Goal: Information Seeking & Learning: Learn about a topic

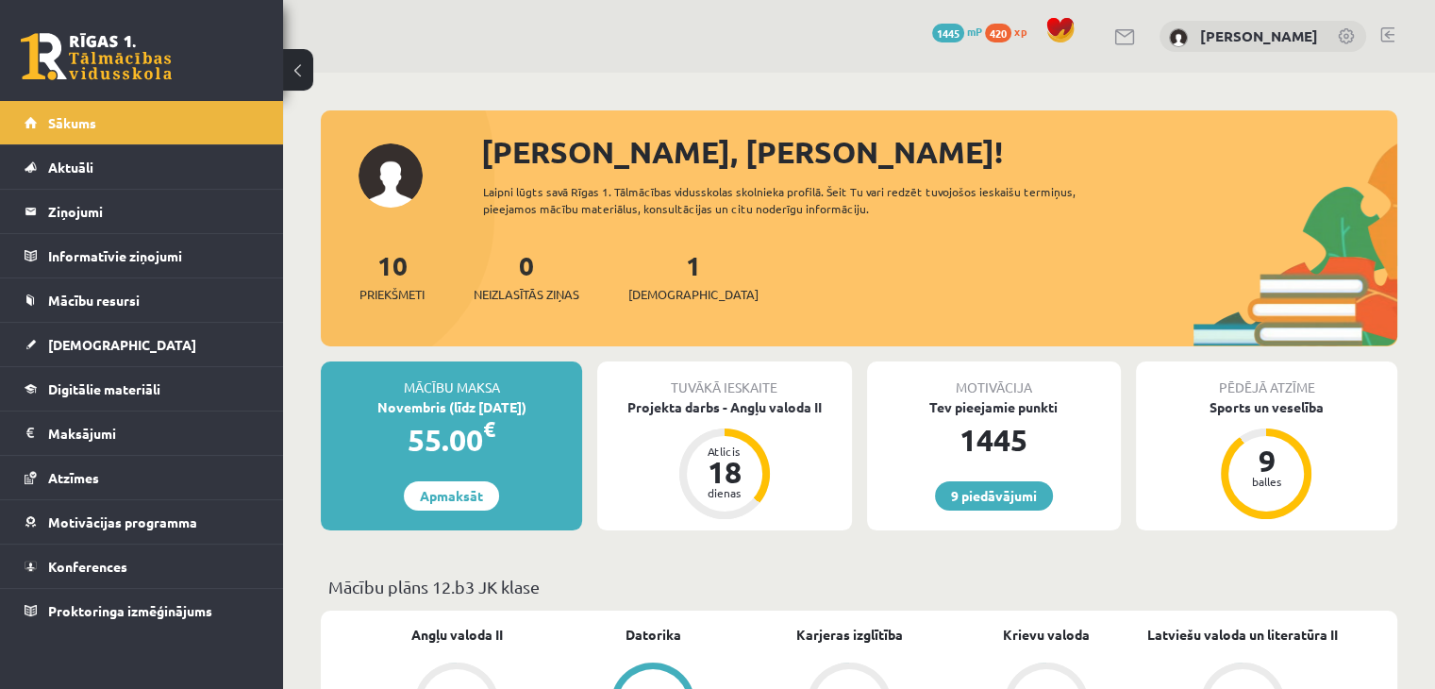
scroll to position [94, 0]
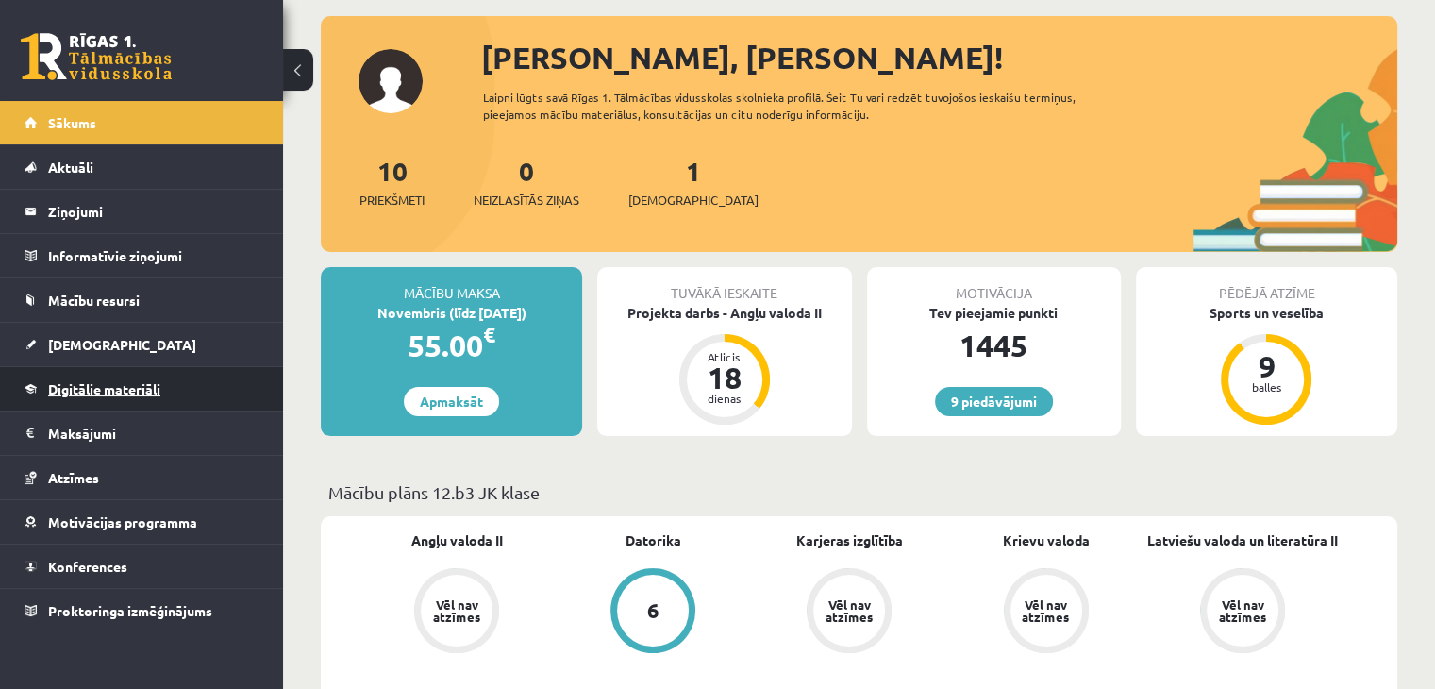
click at [102, 385] on span "Digitālie materiāli" at bounding box center [104, 388] width 112 height 17
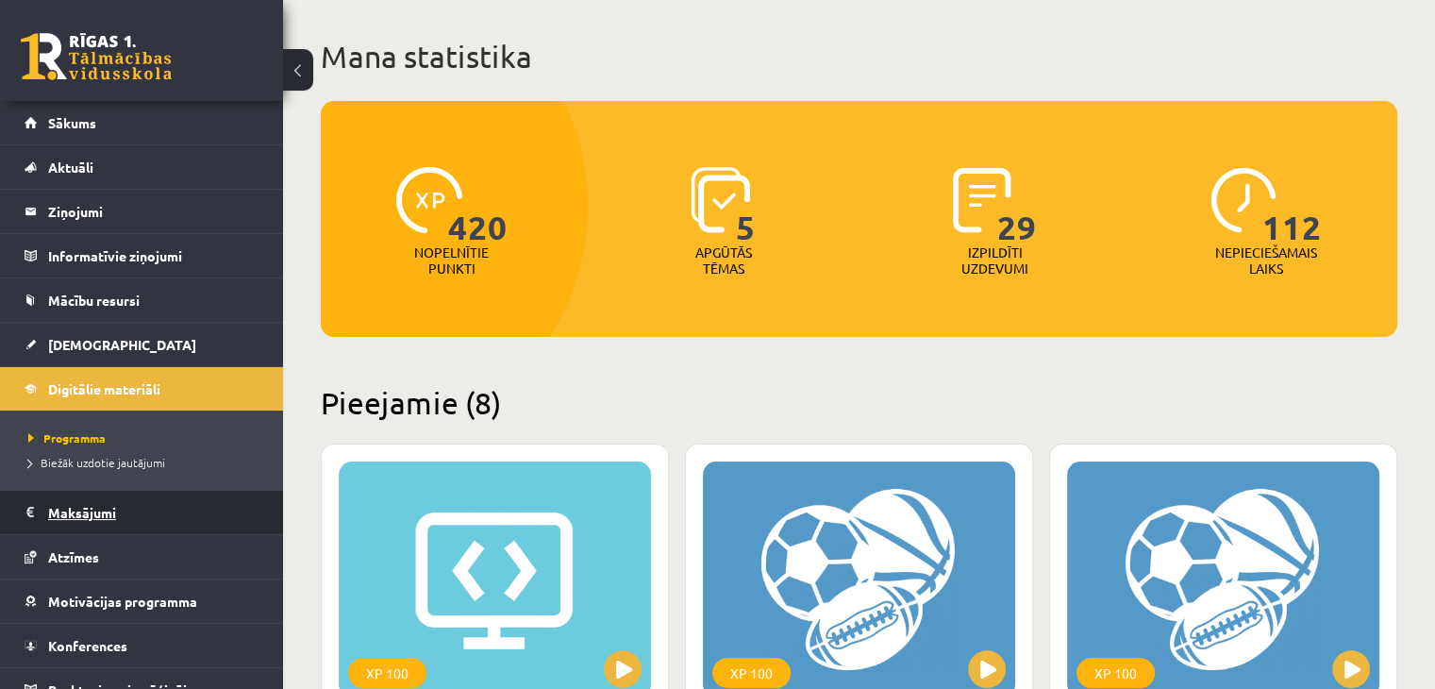
click at [106, 514] on legend "Maksājumi 0" at bounding box center [153, 512] width 211 height 43
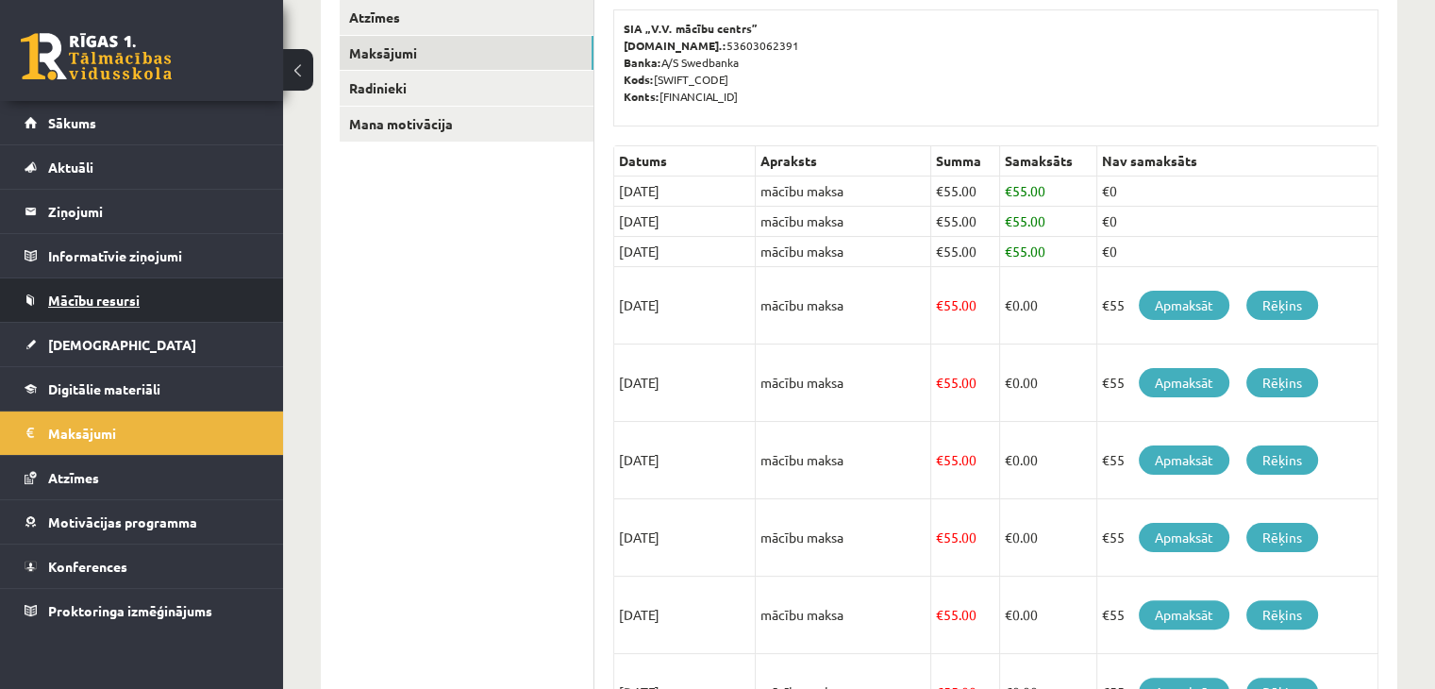
scroll to position [268, 0]
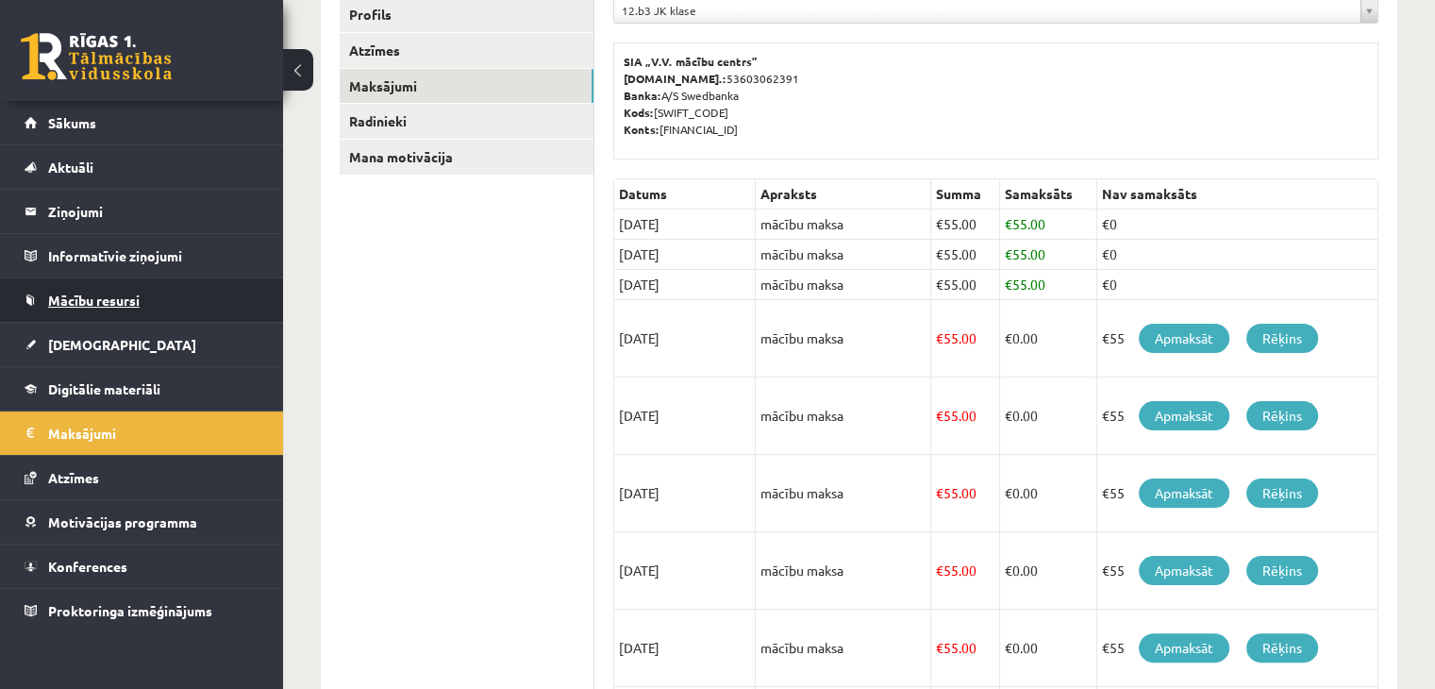
click at [98, 291] on link "Mācību resursi" at bounding box center [142, 299] width 235 height 43
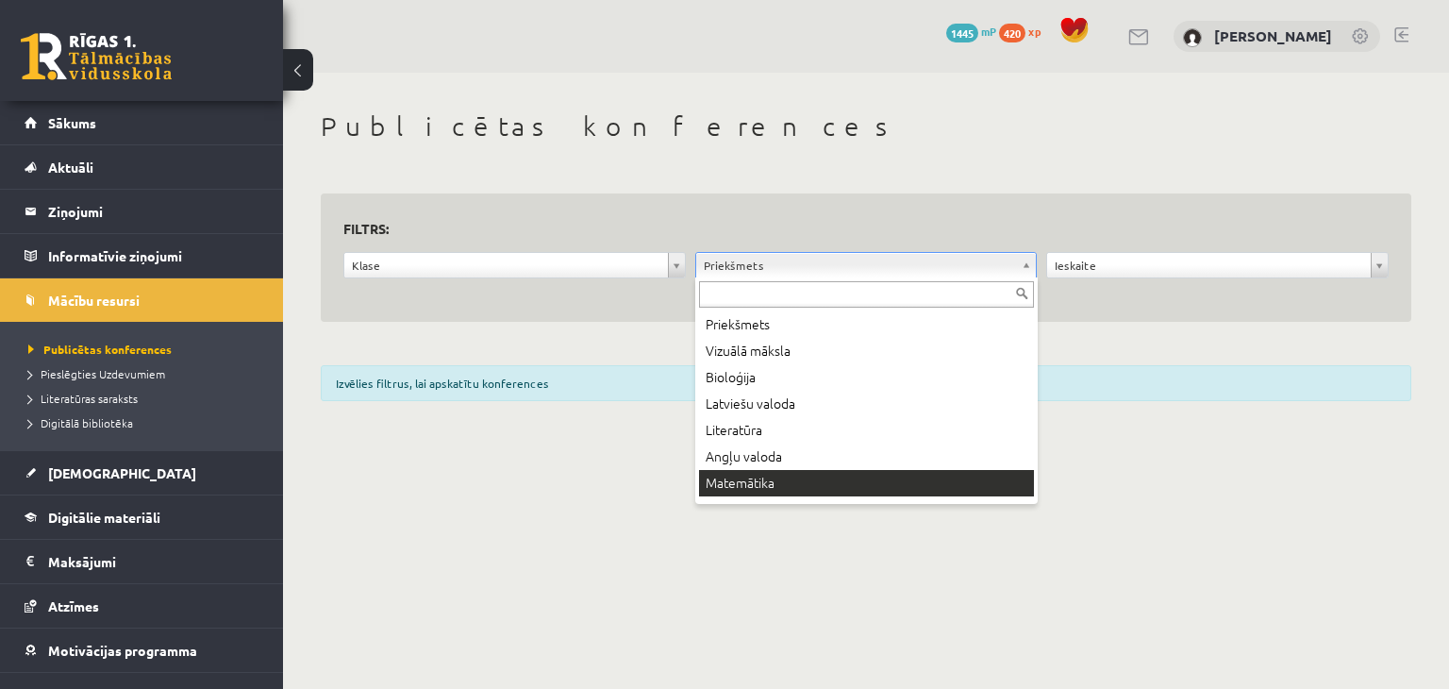
drag, startPoint x: 739, startPoint y: 461, endPoint x: 739, endPoint y: 480, distance: 18.9
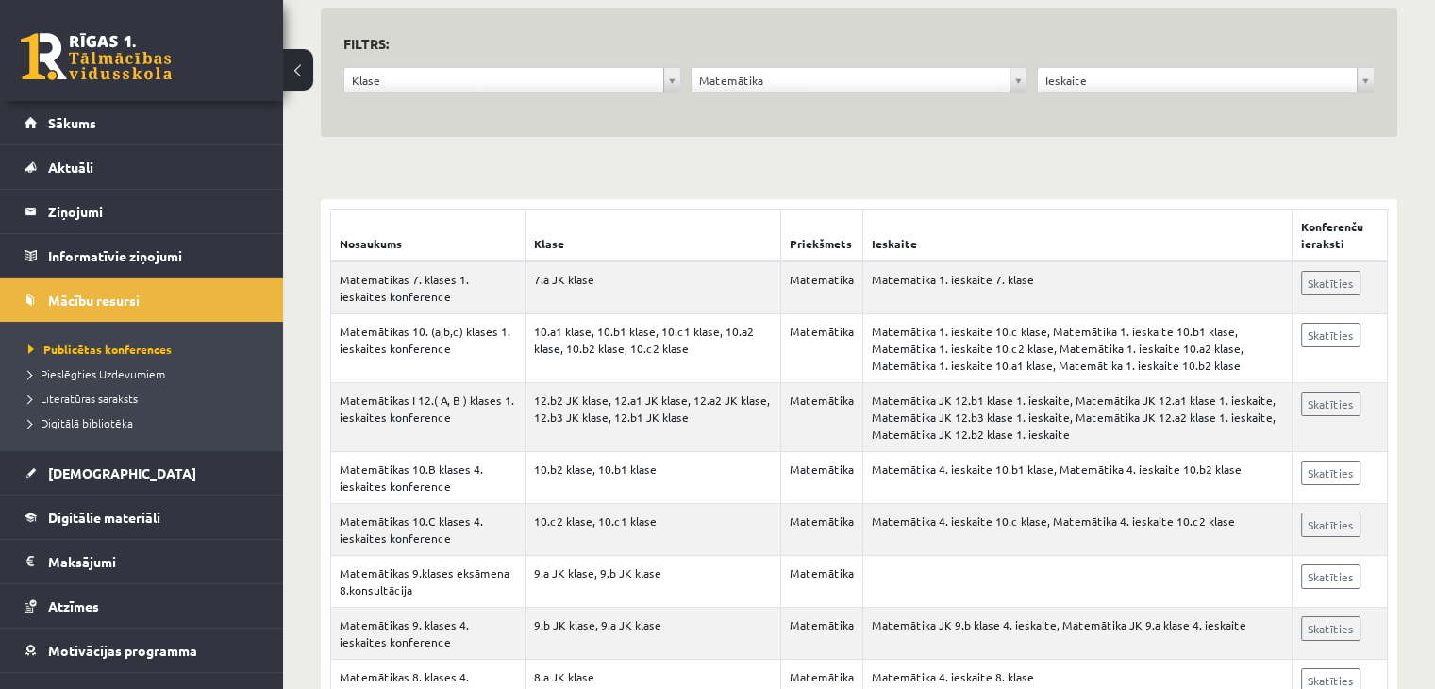
scroll to position [189, 0]
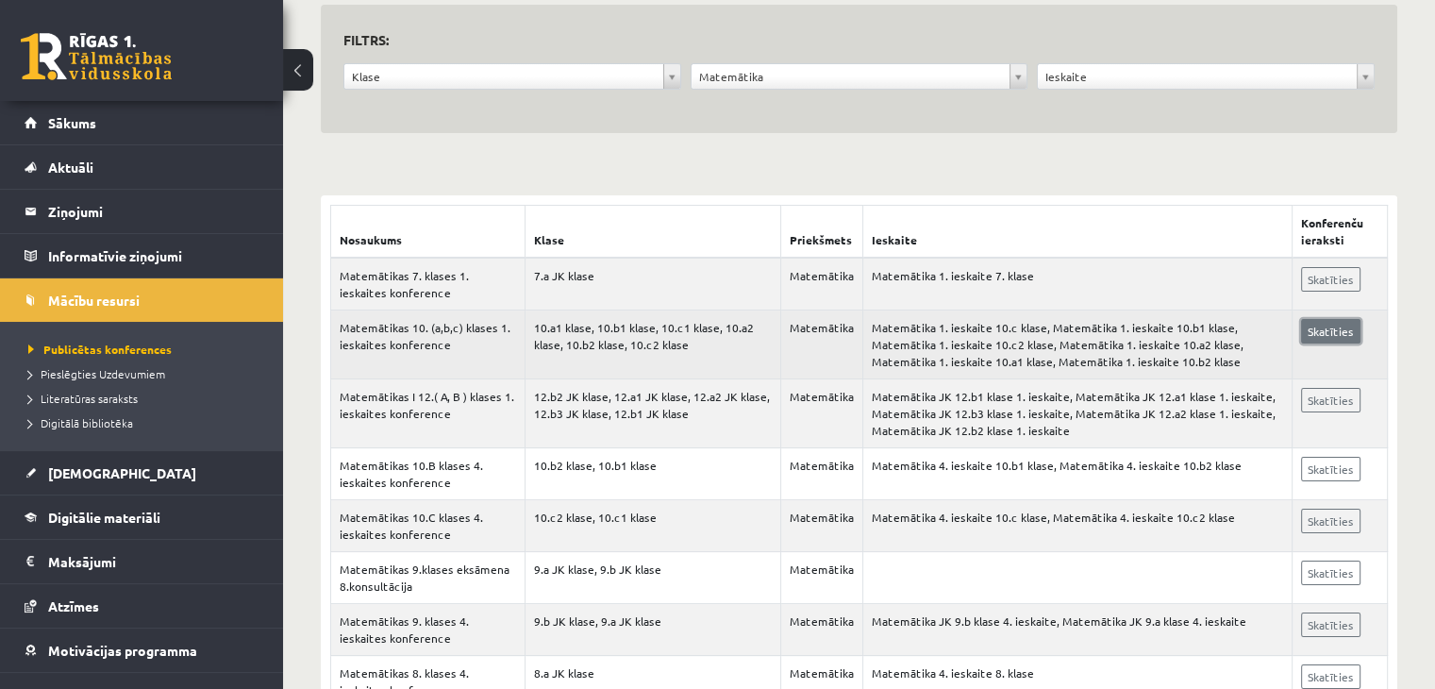
click at [1351, 325] on link "Skatīties" at bounding box center [1330, 331] width 59 height 25
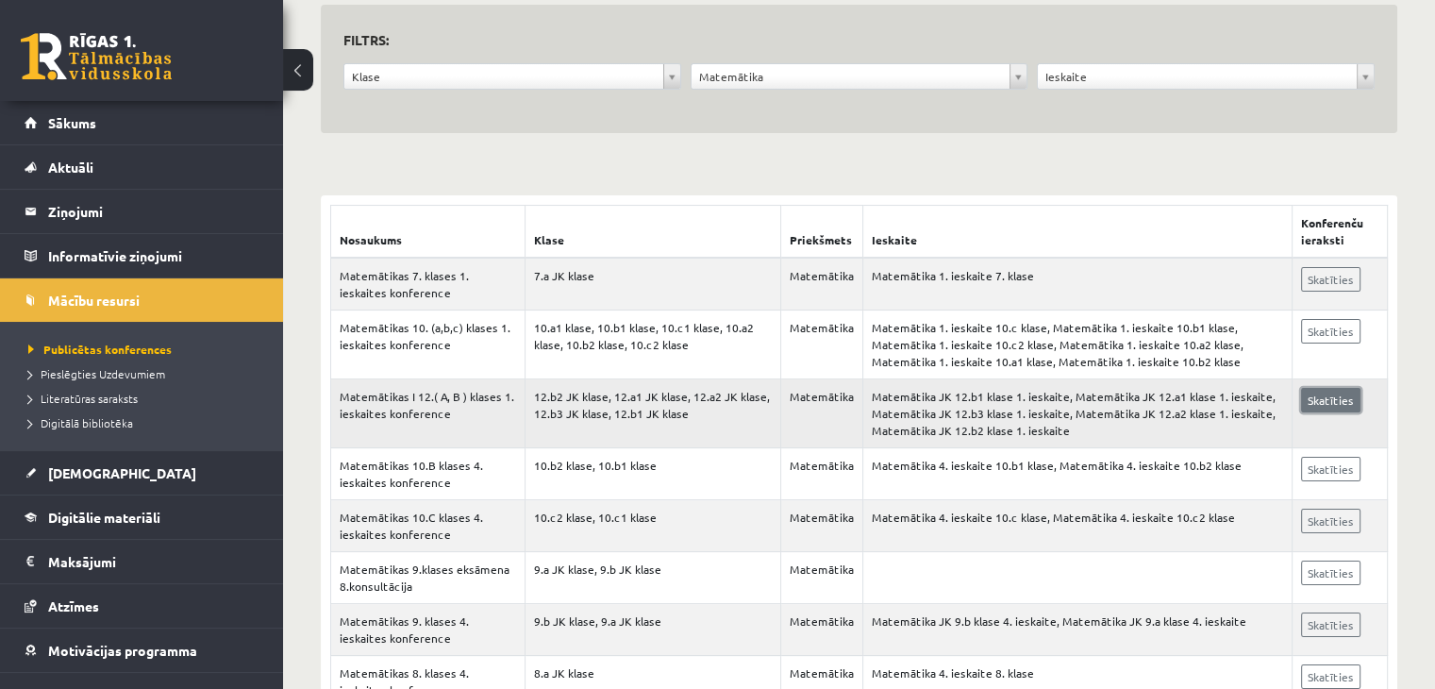
click at [1344, 401] on link "Skatīties" at bounding box center [1330, 400] width 59 height 25
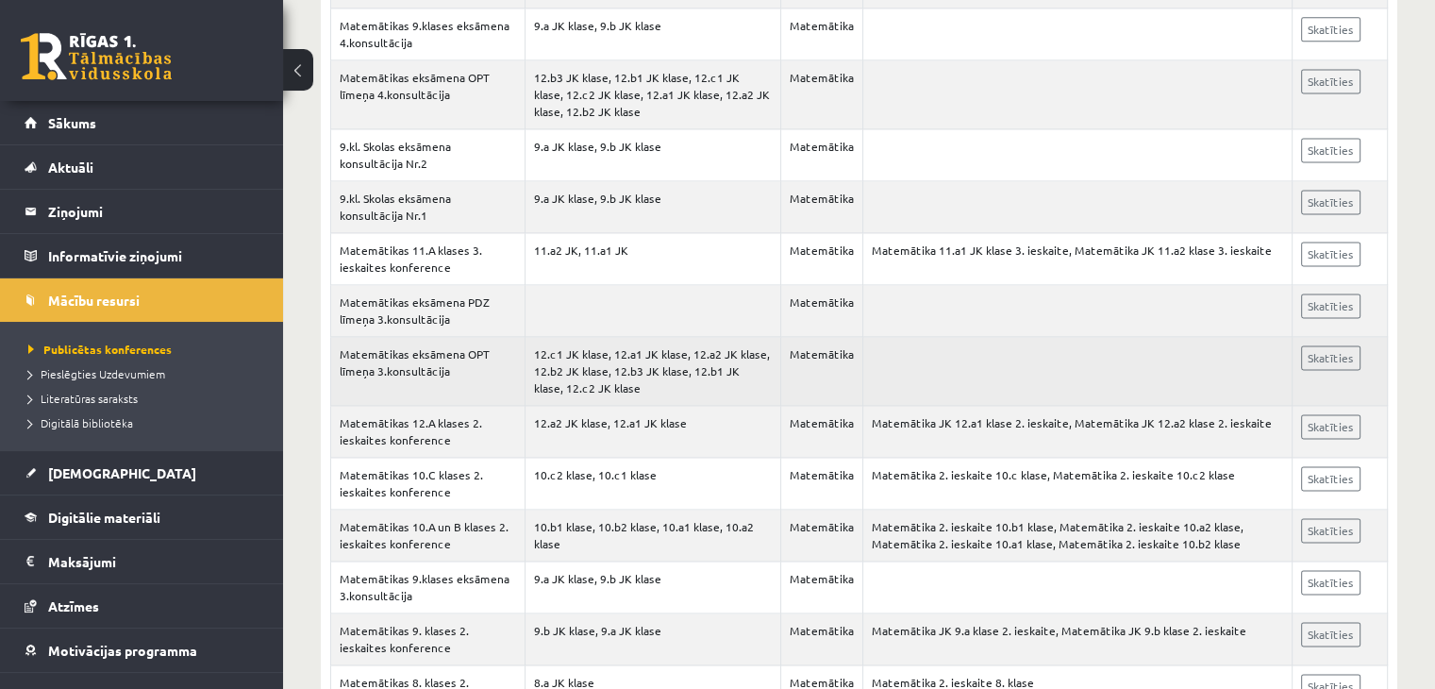
scroll to position [2642, 0]
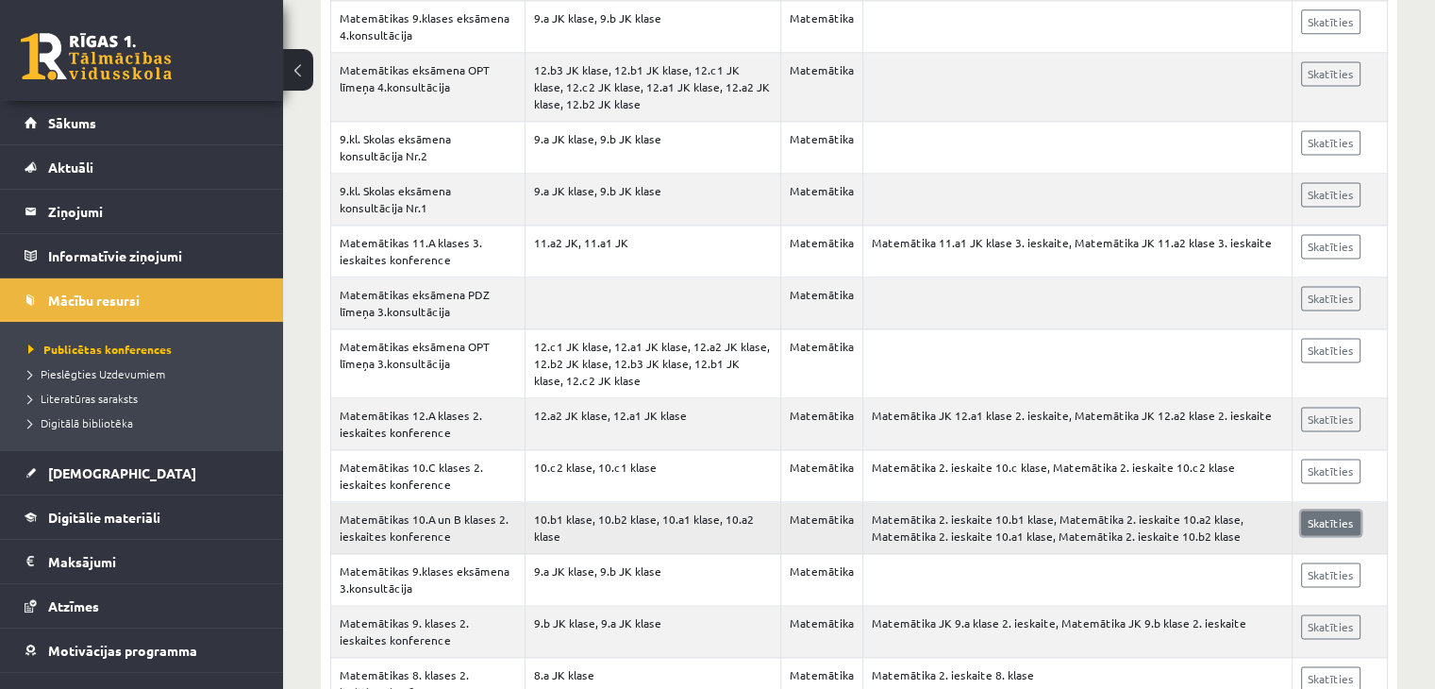
click at [1347, 510] on link "Skatīties" at bounding box center [1330, 522] width 59 height 25
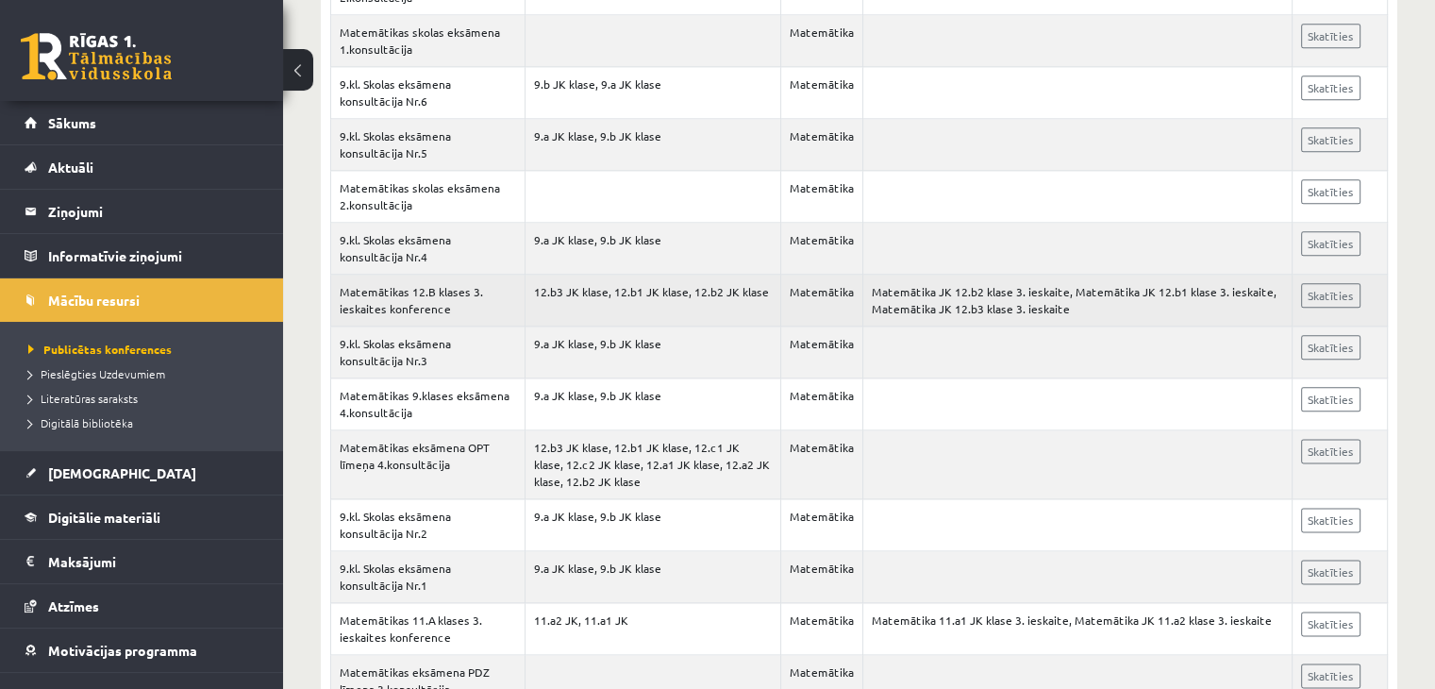
scroll to position [2170, 0]
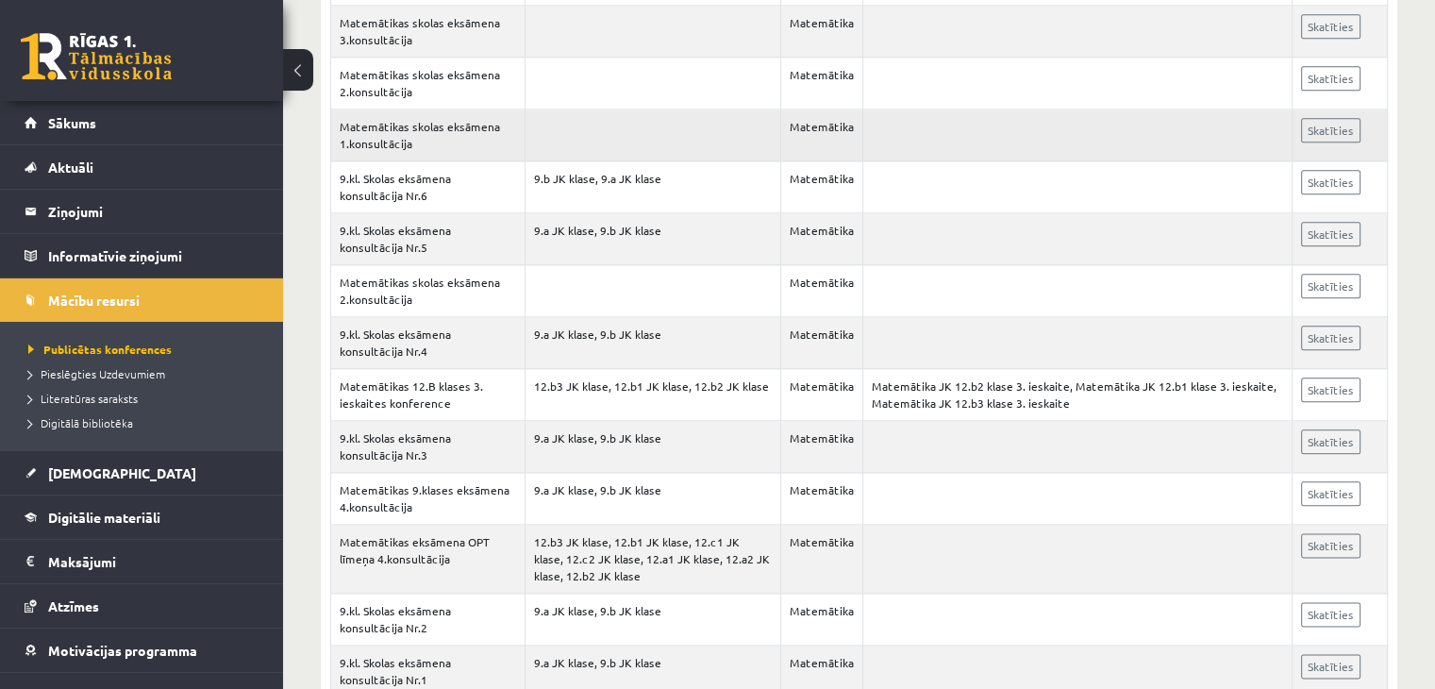
click at [1300, 109] on td "Skatīties" at bounding box center [1339, 135] width 95 height 52
click at [1317, 125] on link "Skatīties" at bounding box center [1330, 130] width 59 height 25
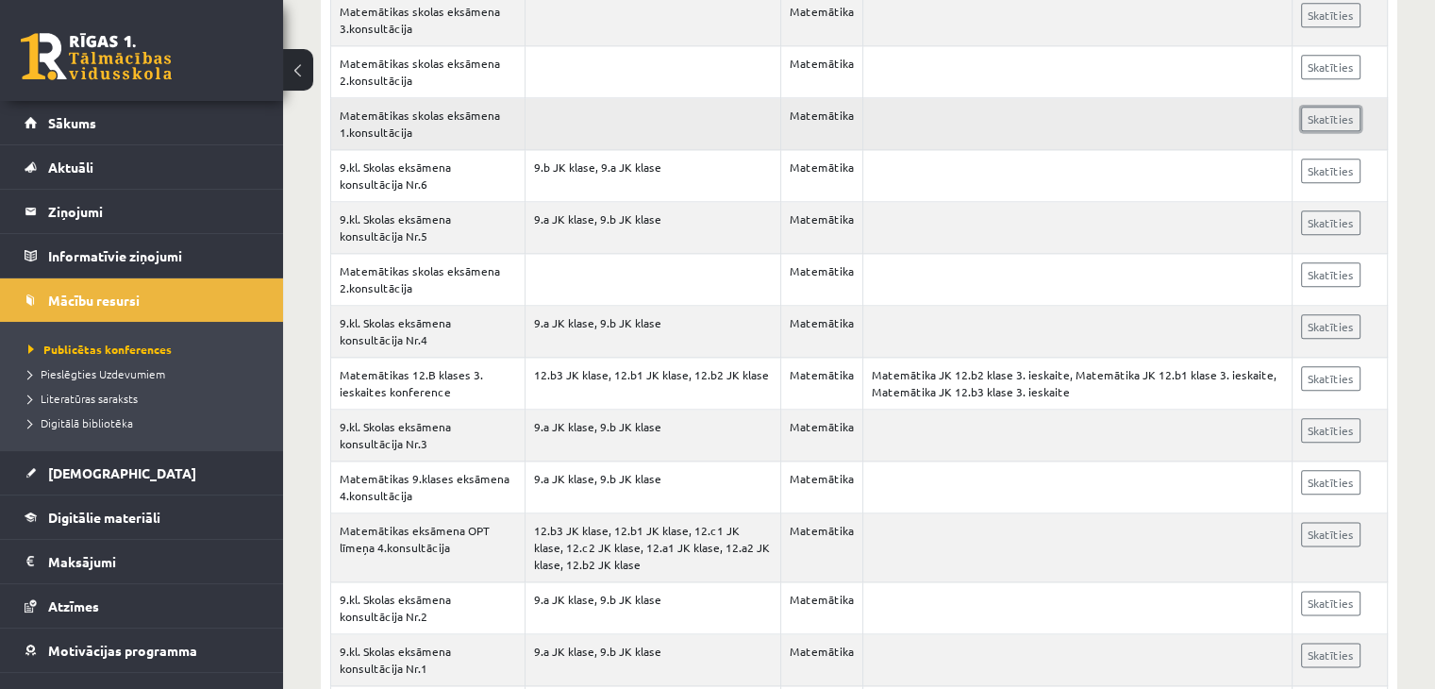
scroll to position [2265, 0]
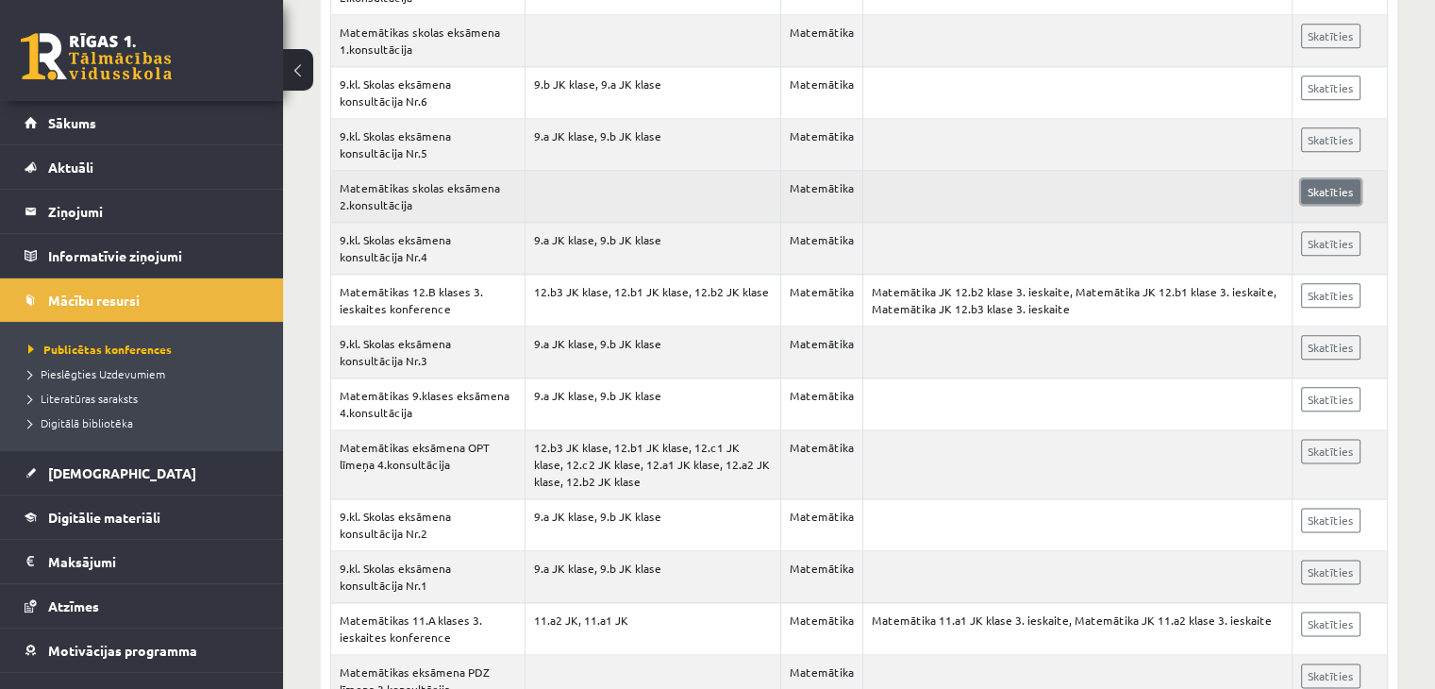
click at [1313, 182] on link "Skatīties" at bounding box center [1330, 191] width 59 height 25
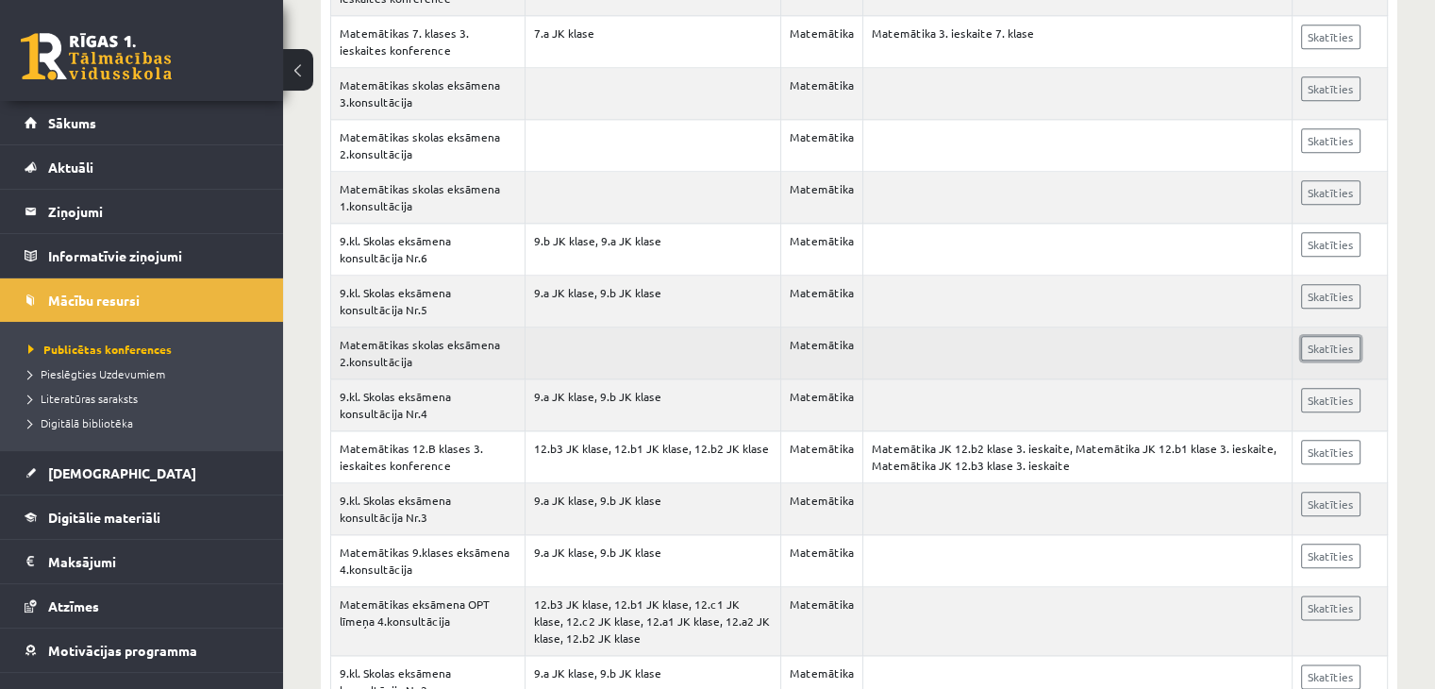
scroll to position [2076, 0]
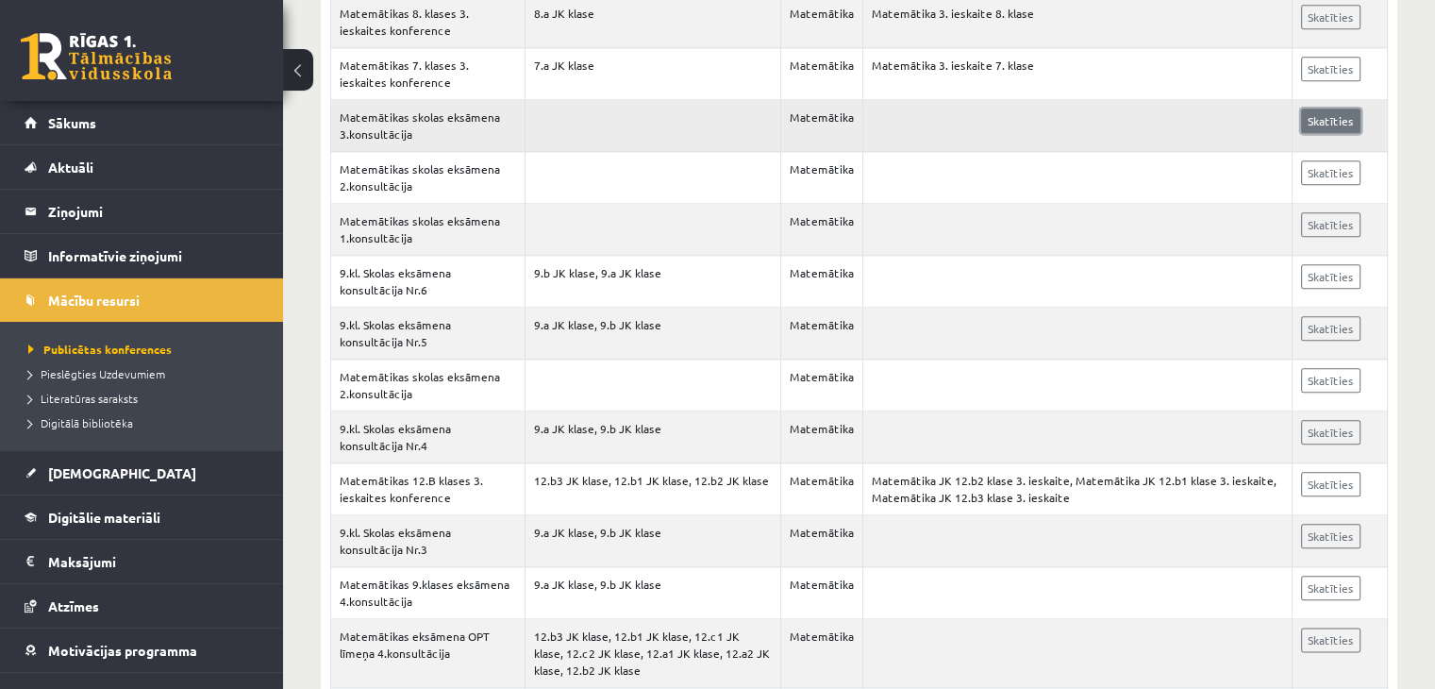
click at [1327, 109] on link "Skatīties" at bounding box center [1330, 121] width 59 height 25
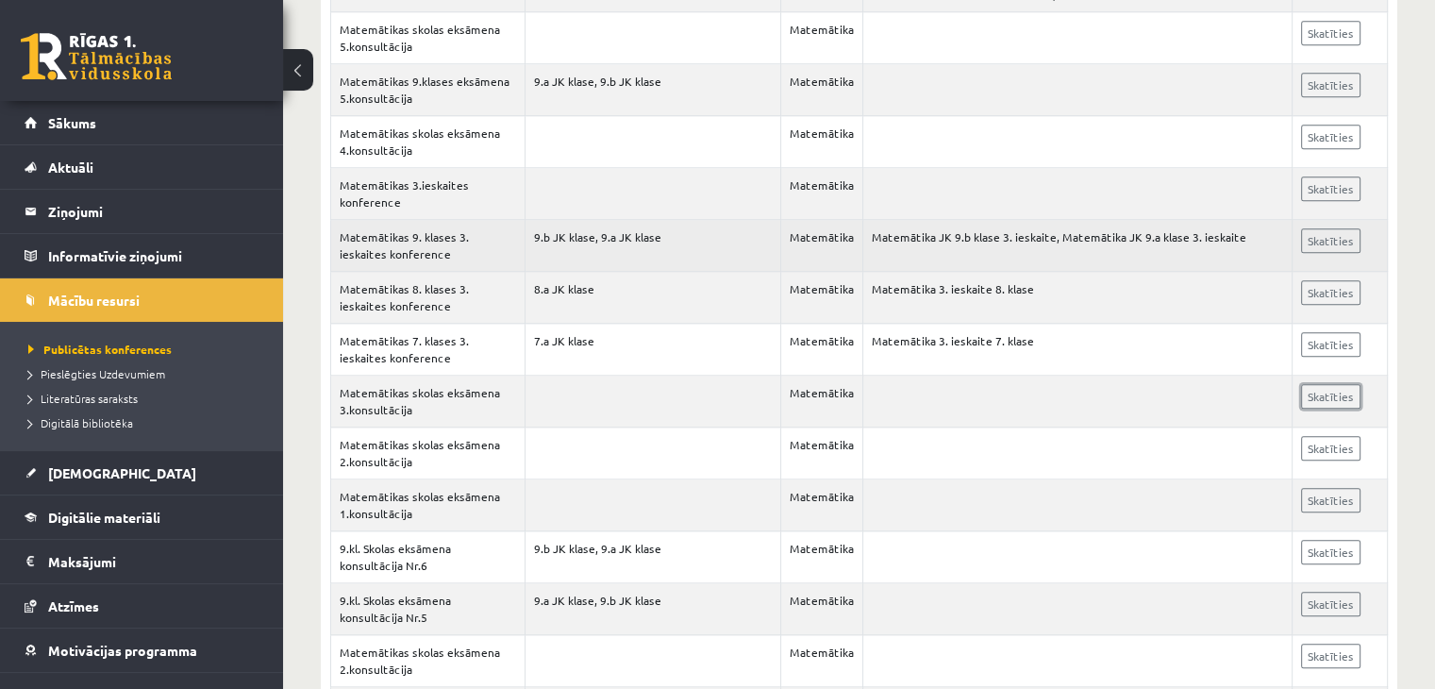
scroll to position [1793, 0]
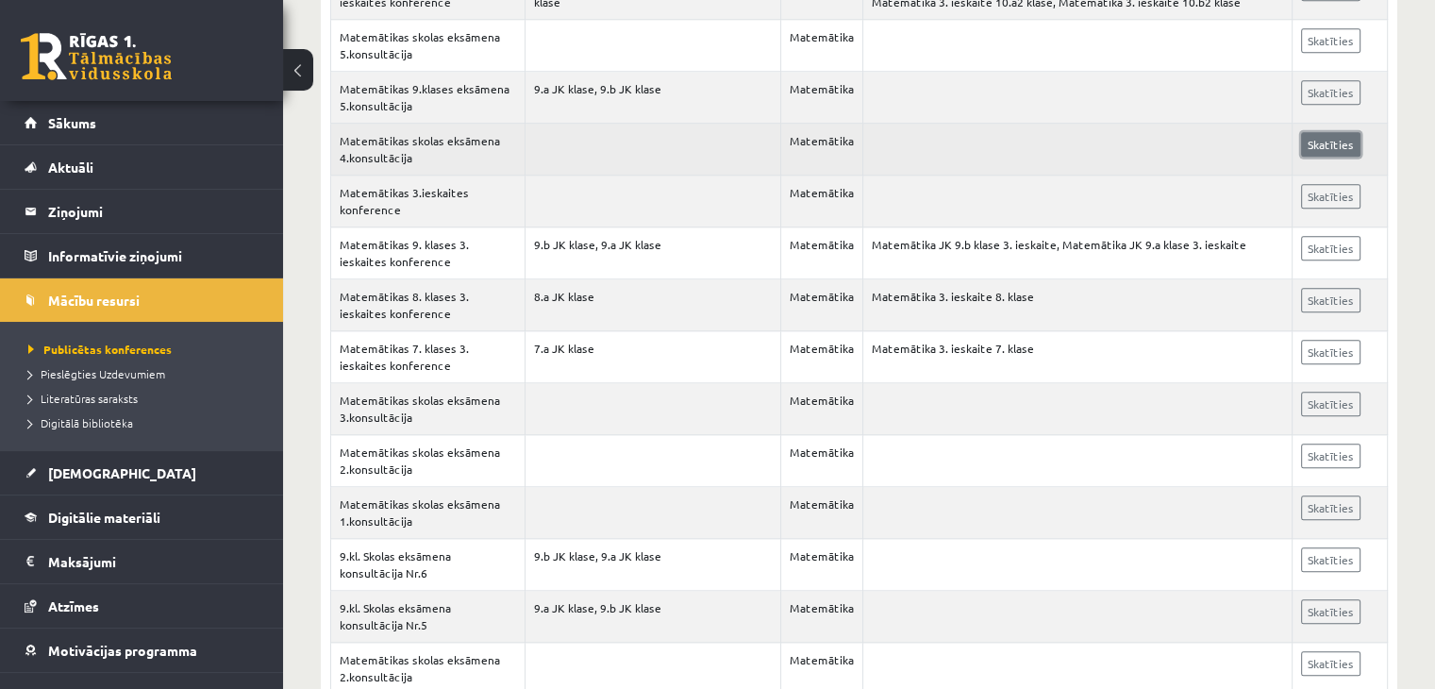
click at [1318, 139] on link "Skatīties" at bounding box center [1330, 144] width 59 height 25
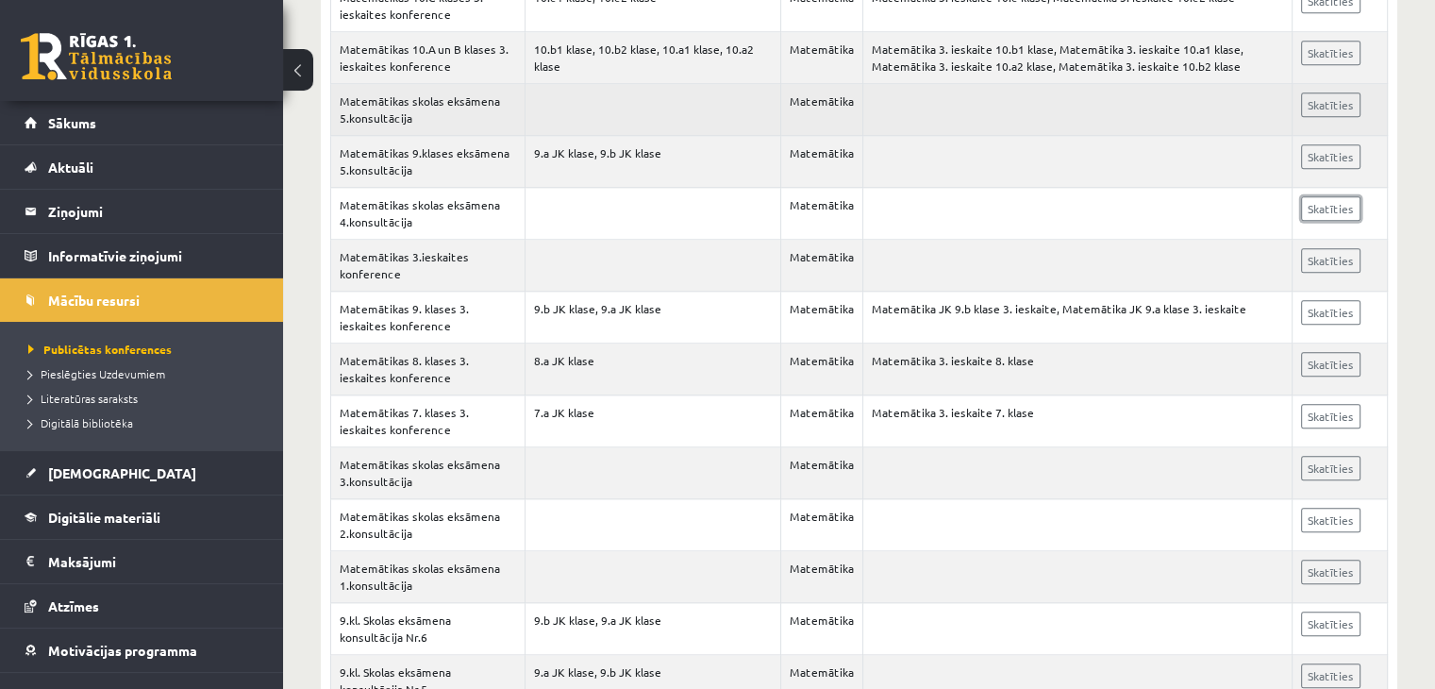
scroll to position [1698, 0]
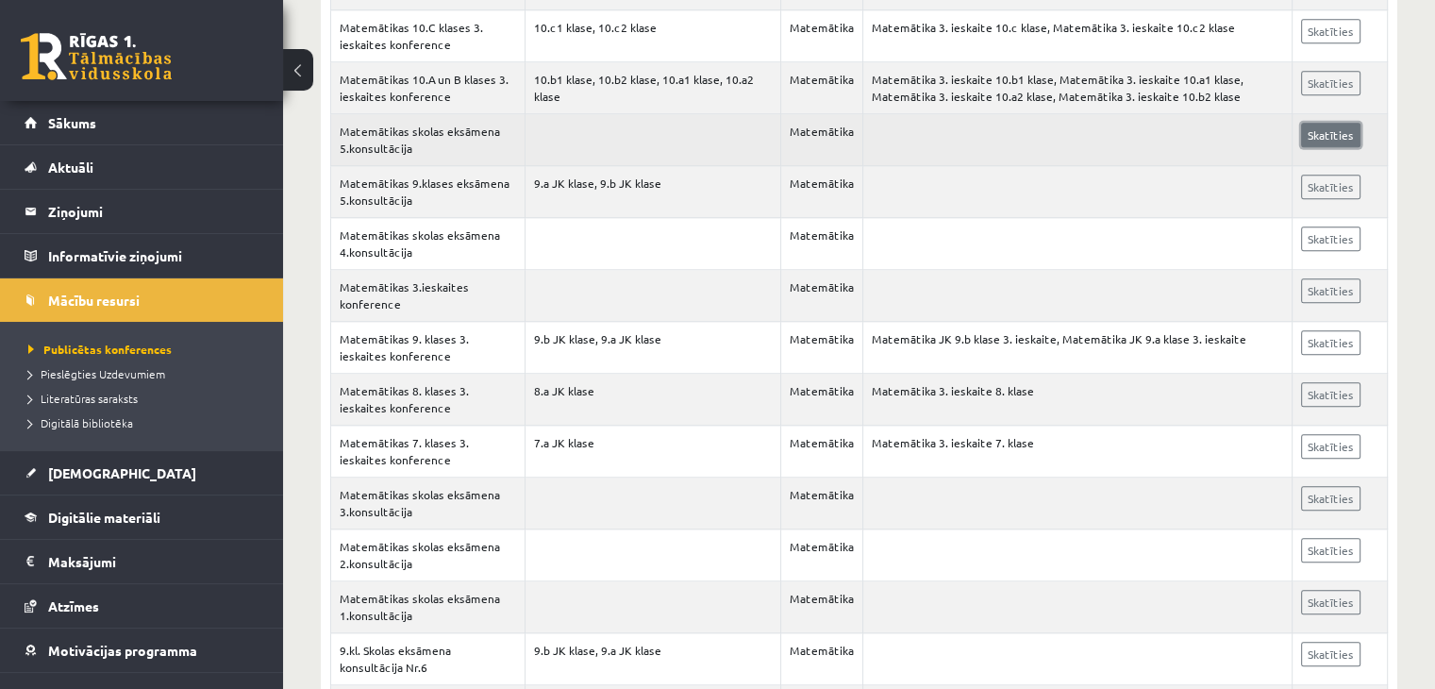
click at [1313, 125] on link "Skatīties" at bounding box center [1330, 135] width 59 height 25
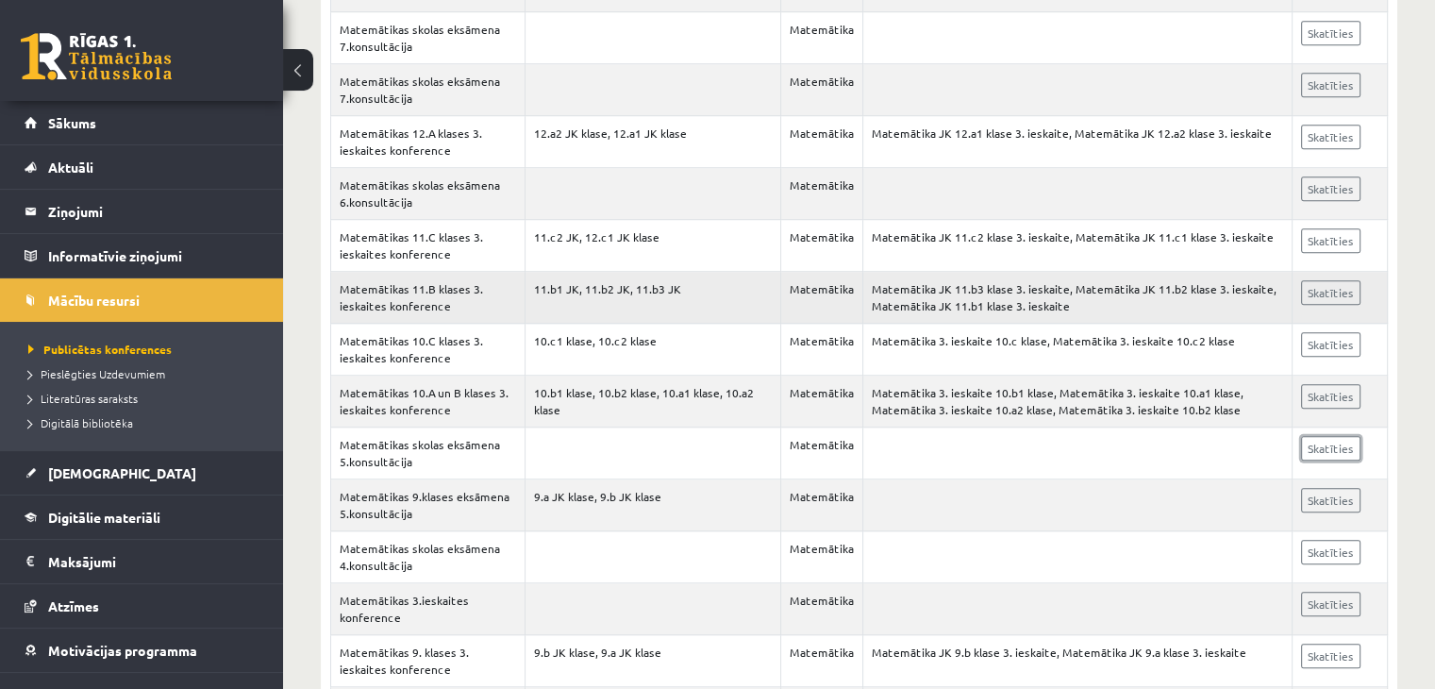
scroll to position [1321, 0]
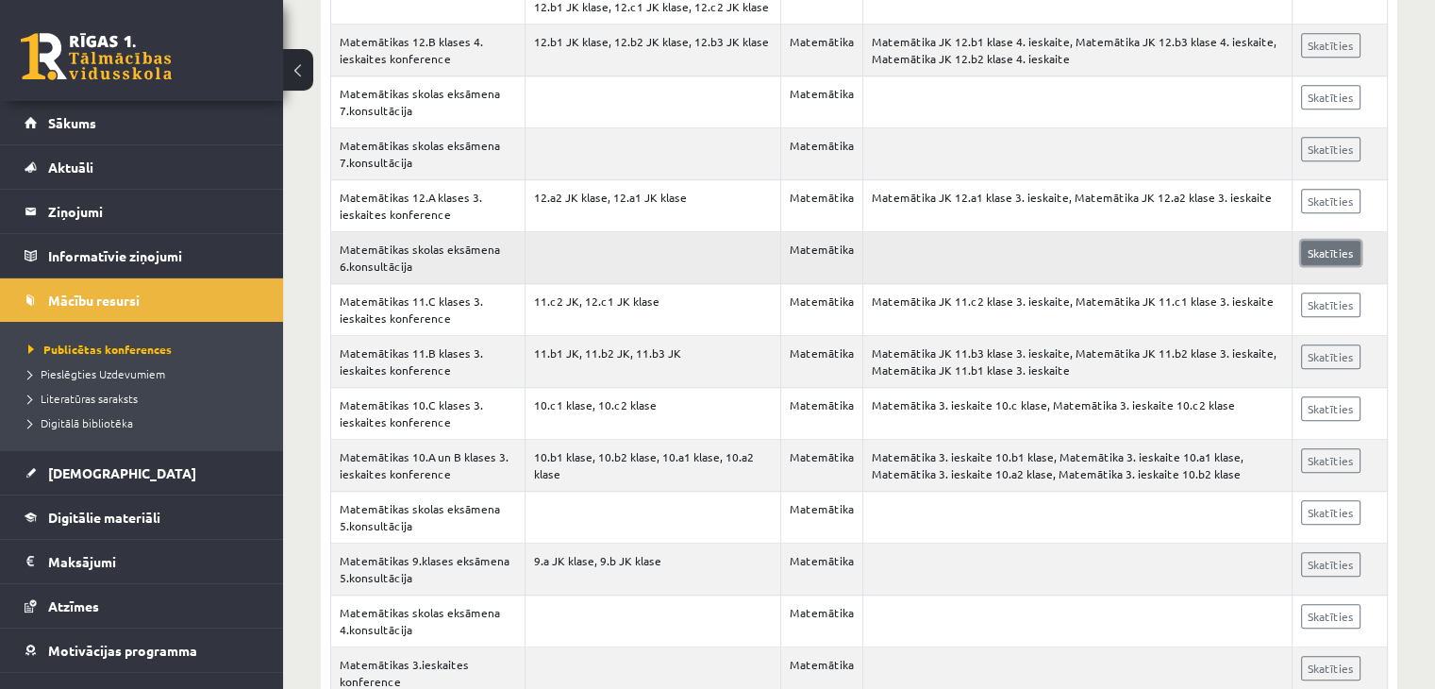
click at [1333, 258] on link "Skatīties" at bounding box center [1330, 253] width 59 height 25
click at [1344, 152] on link "Skatīties" at bounding box center [1330, 149] width 59 height 25
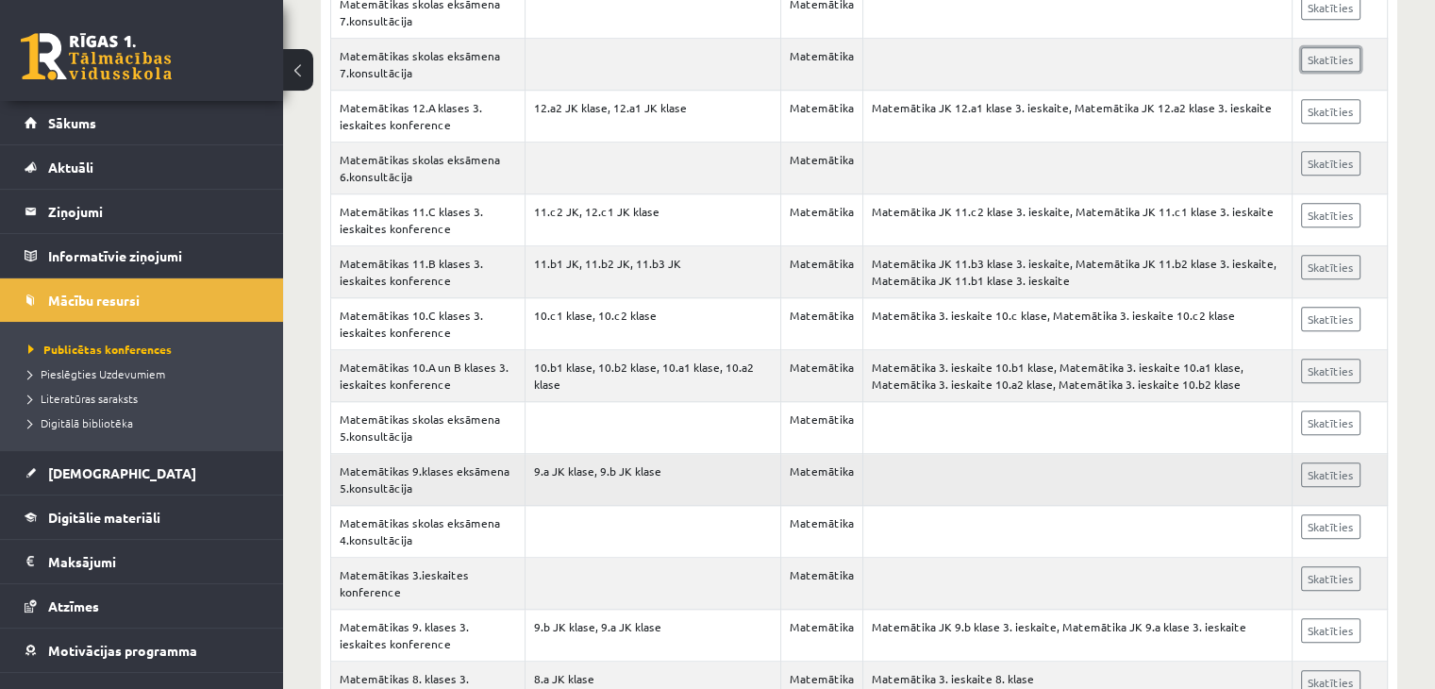
scroll to position [1415, 0]
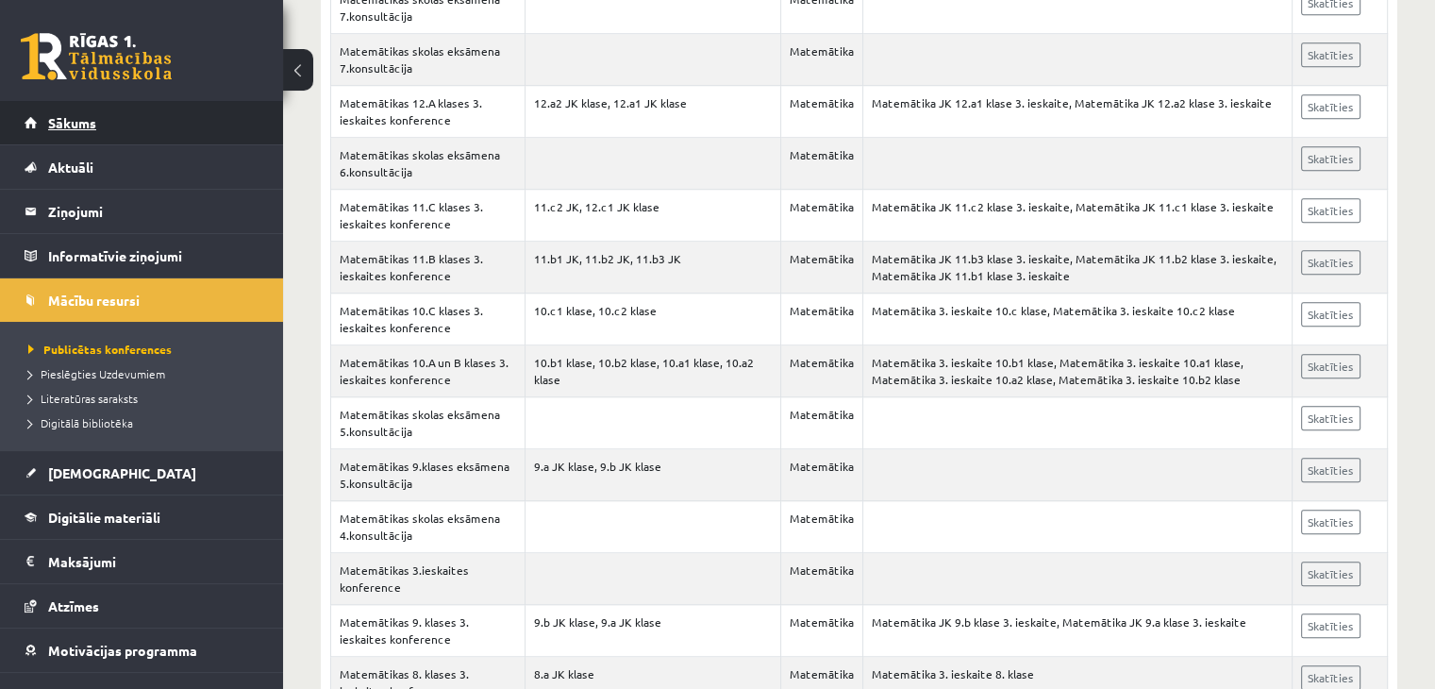
click at [44, 125] on link "Sākums" at bounding box center [142, 122] width 235 height 43
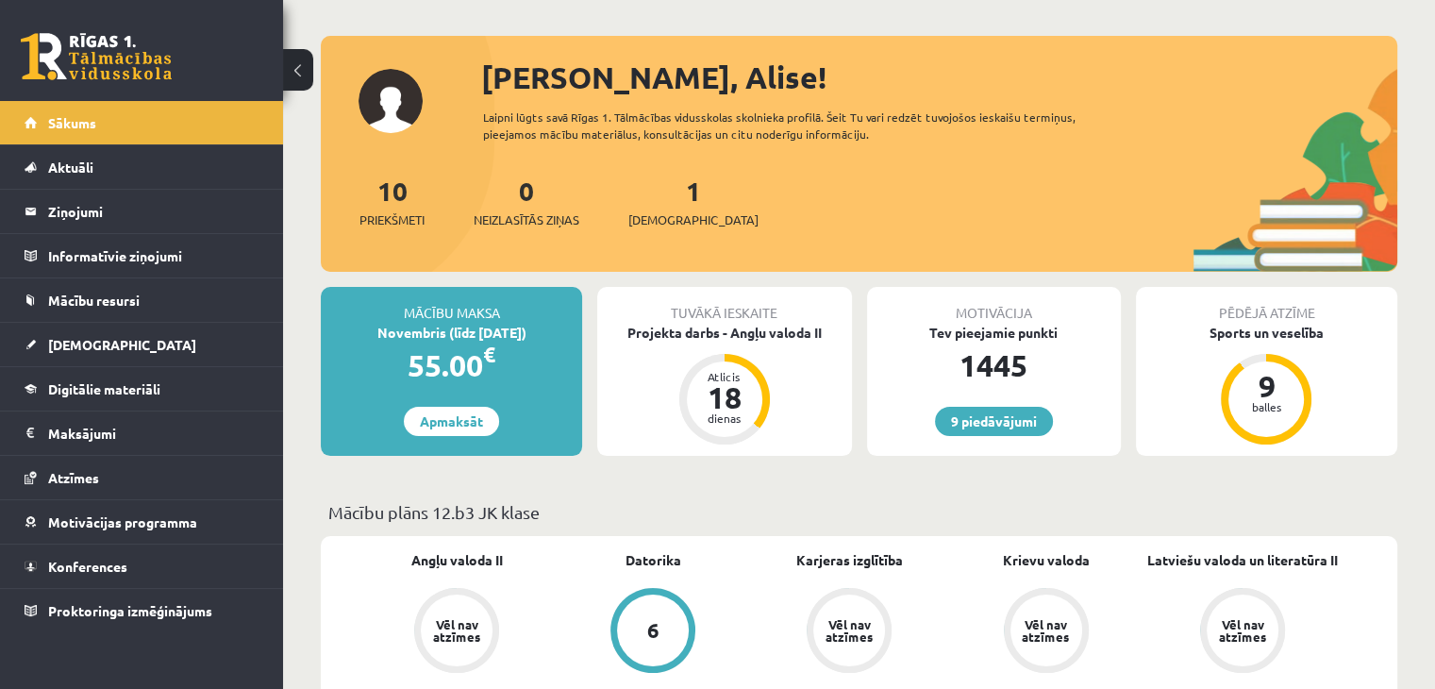
scroll to position [377, 0]
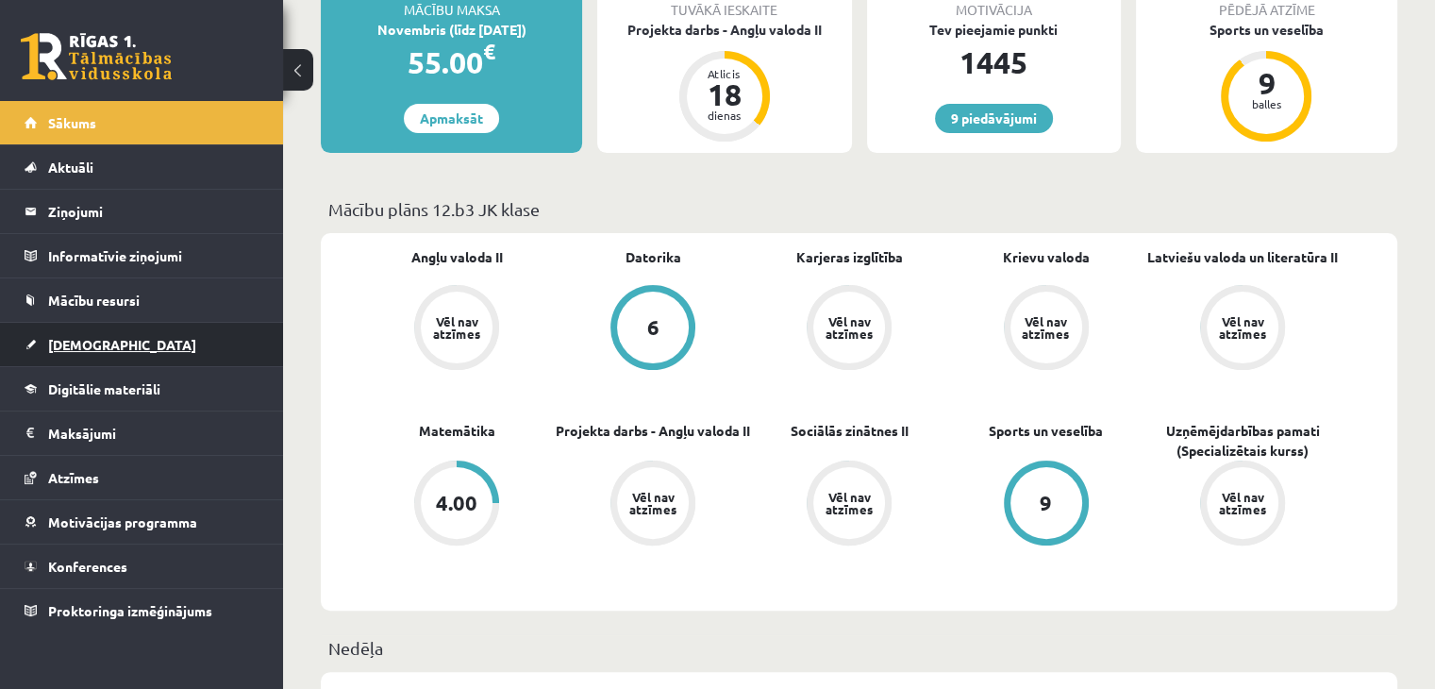
click at [189, 333] on link "[DEMOGRAPHIC_DATA]" at bounding box center [142, 344] width 235 height 43
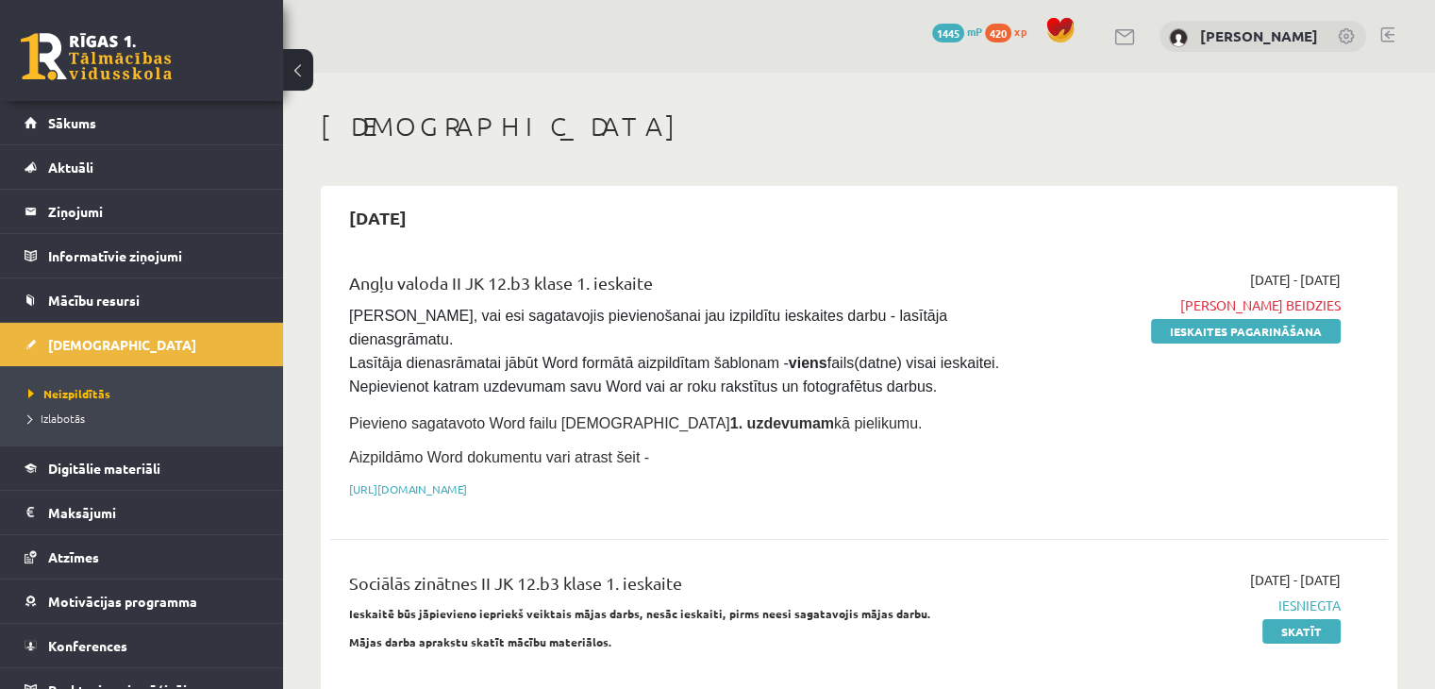
click at [1181, 343] on div "2025-10-01 - 2025-10-04 Termiņš beidzies Ieskaites pagarināšana" at bounding box center [1185, 389] width 340 height 239
click at [1167, 326] on link "Ieskaites pagarināšana" at bounding box center [1246, 331] width 190 height 25
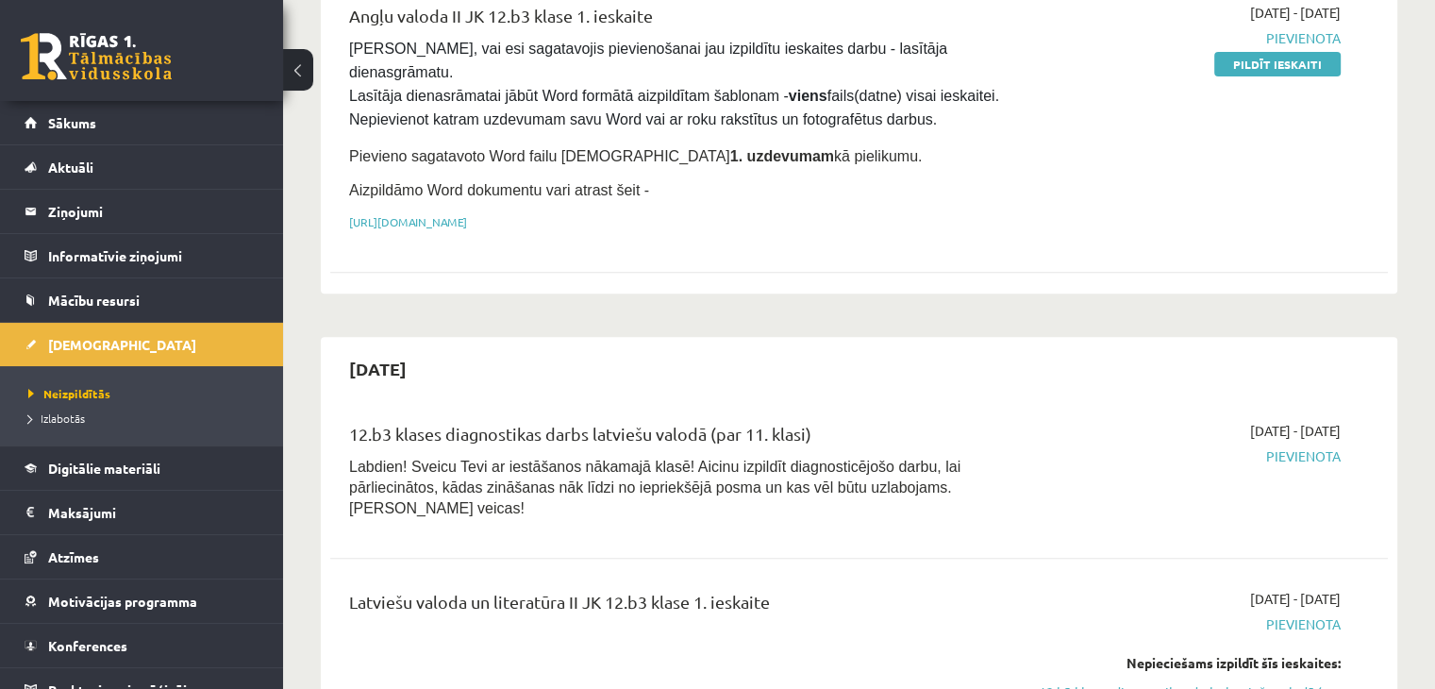
scroll to position [755, 0]
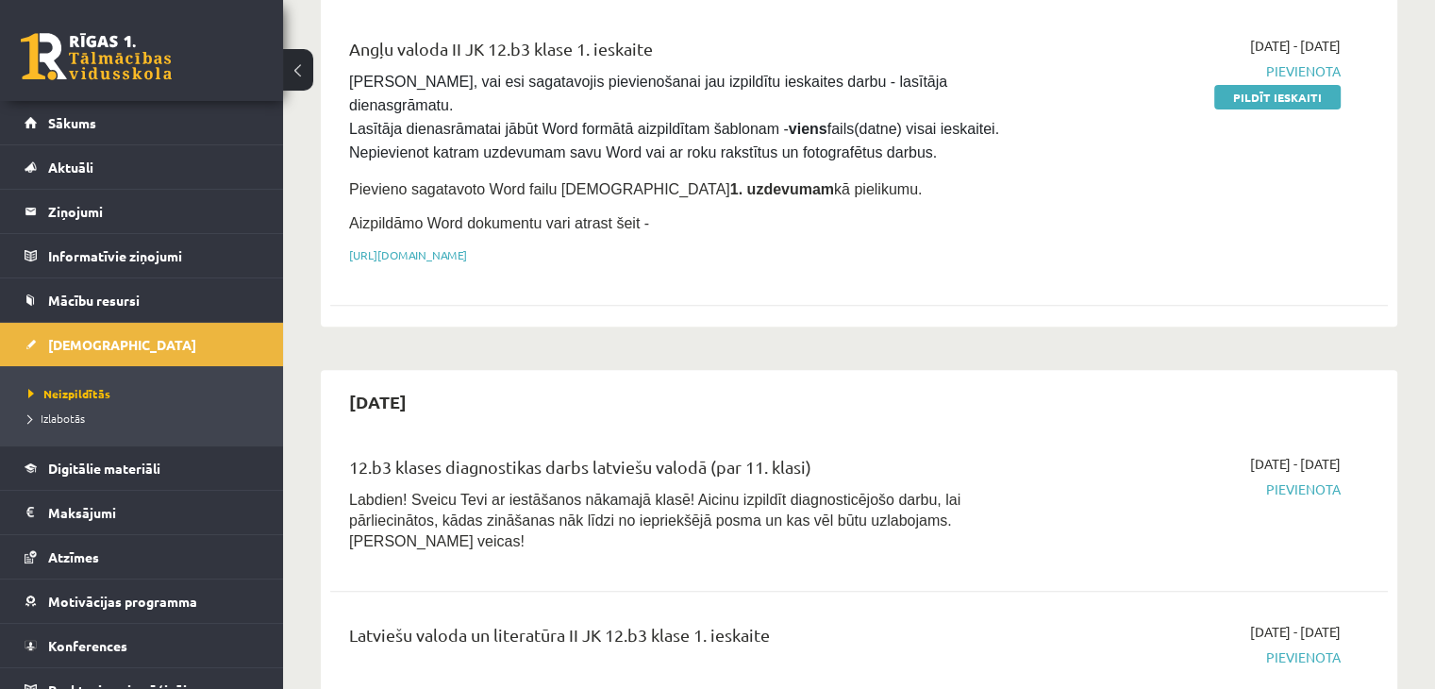
click at [1262, 100] on link "Pildīt ieskaiti" at bounding box center [1277, 97] width 126 height 25
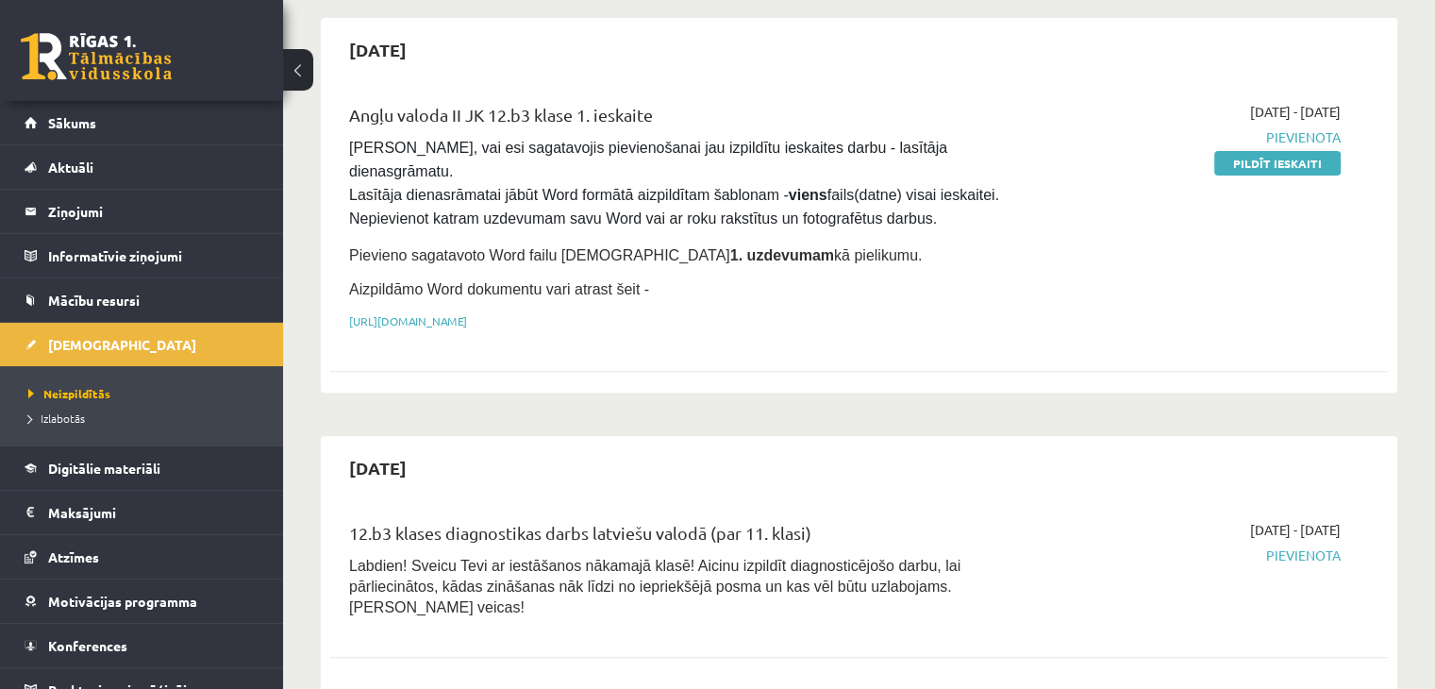
scroll to position [660, 0]
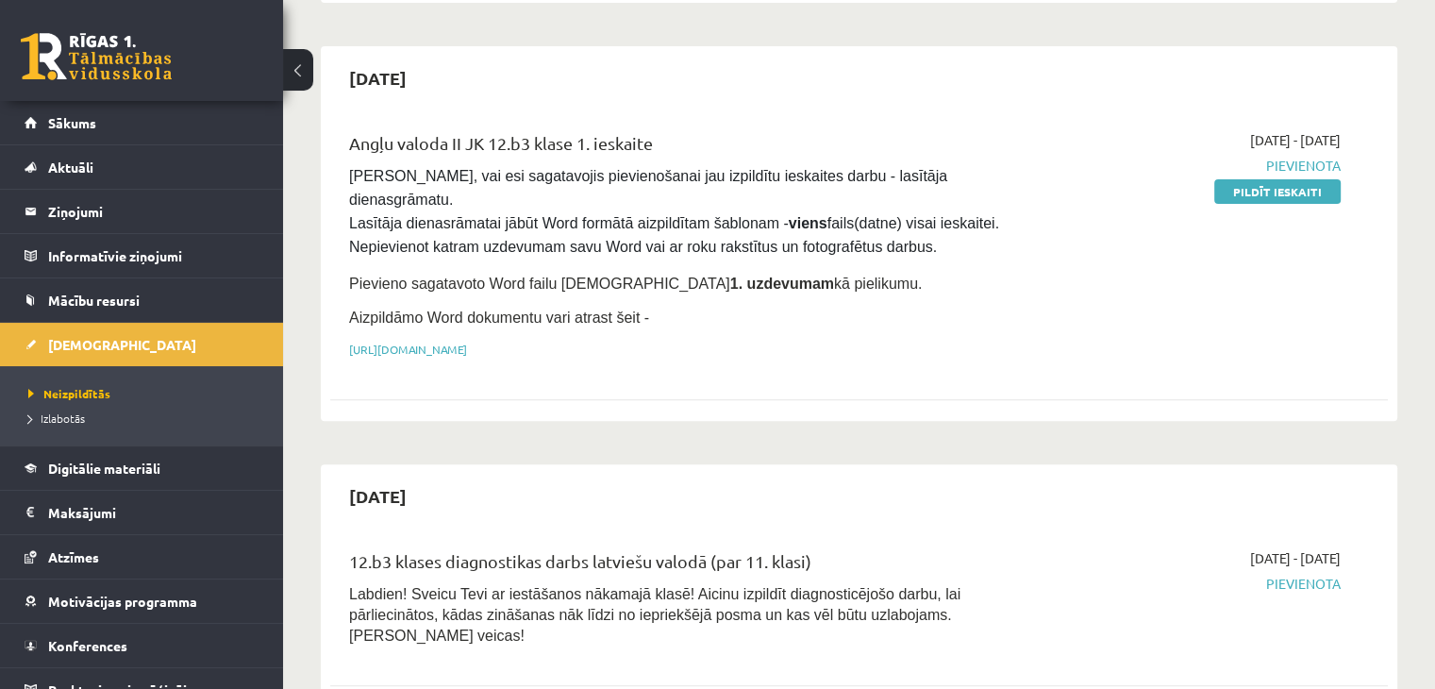
click at [145, 47] on link at bounding box center [96, 56] width 151 height 47
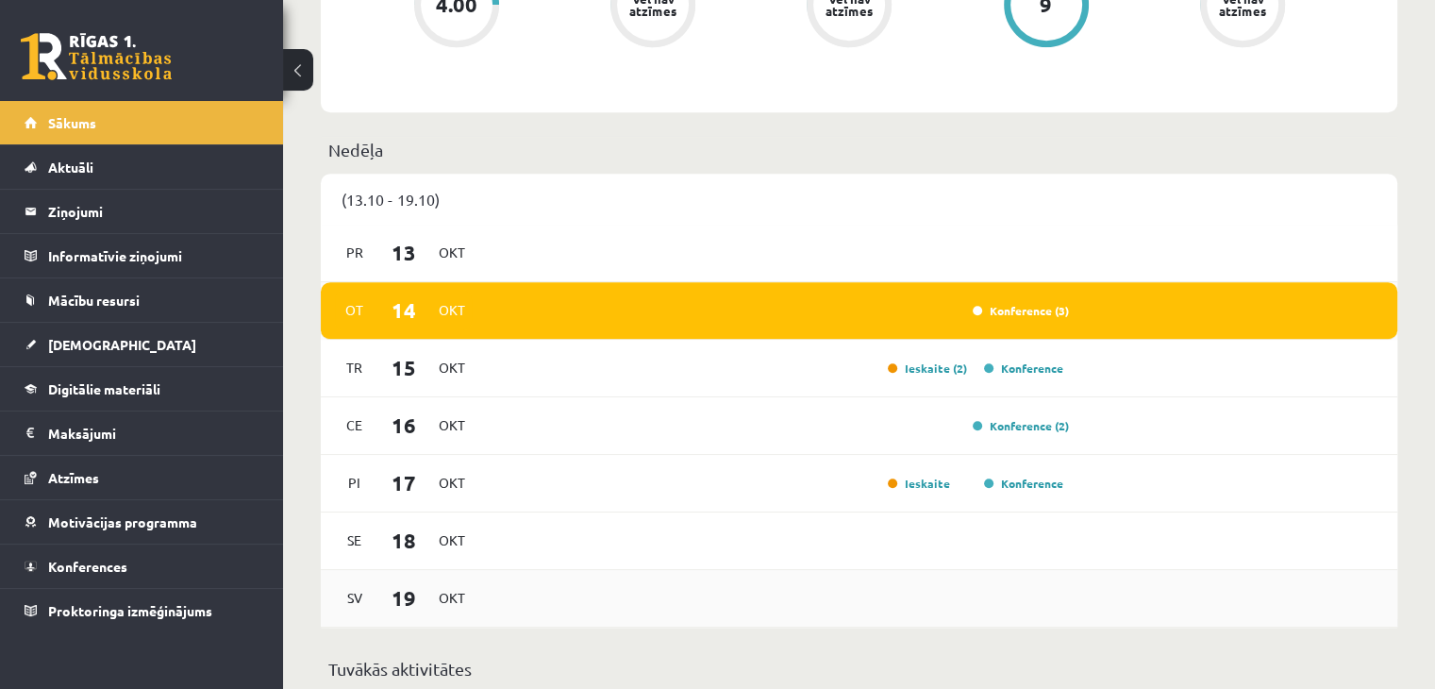
scroll to position [1132, 0]
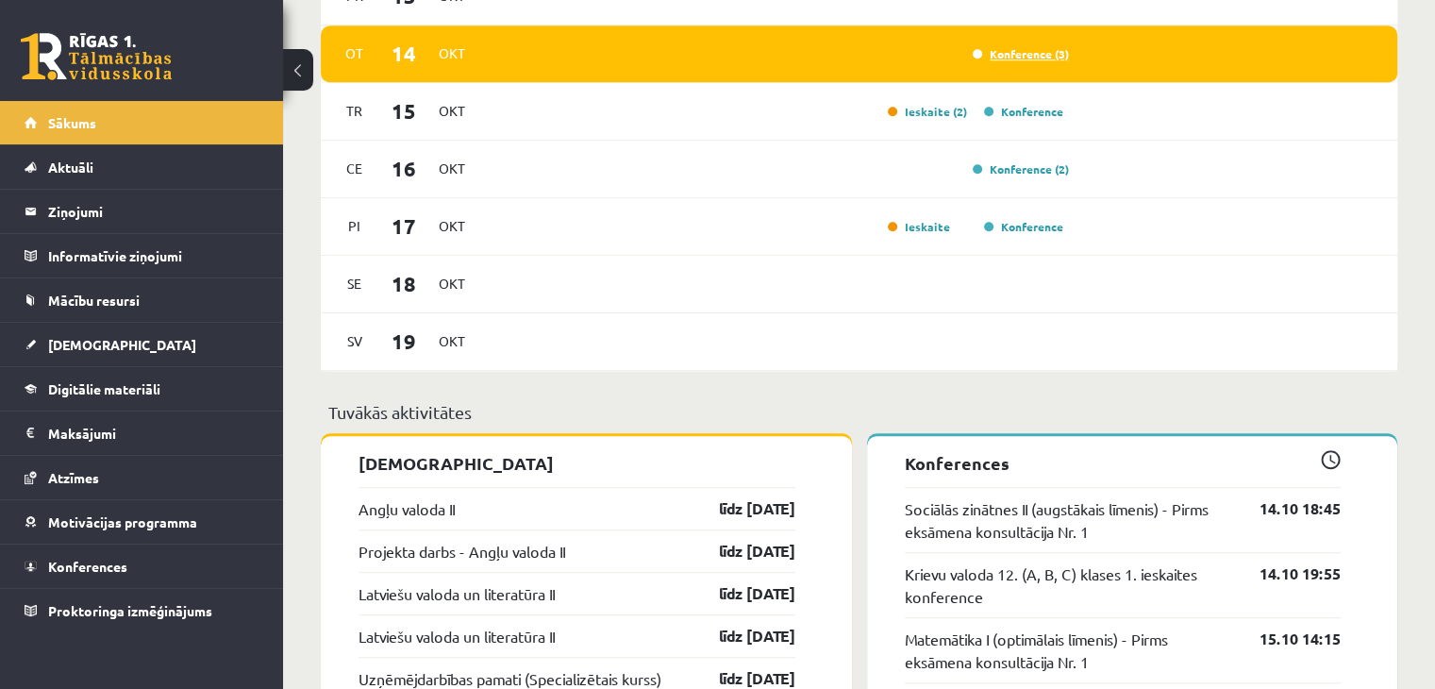
click at [1004, 54] on link "Konference (3)" at bounding box center [1021, 53] width 96 height 15
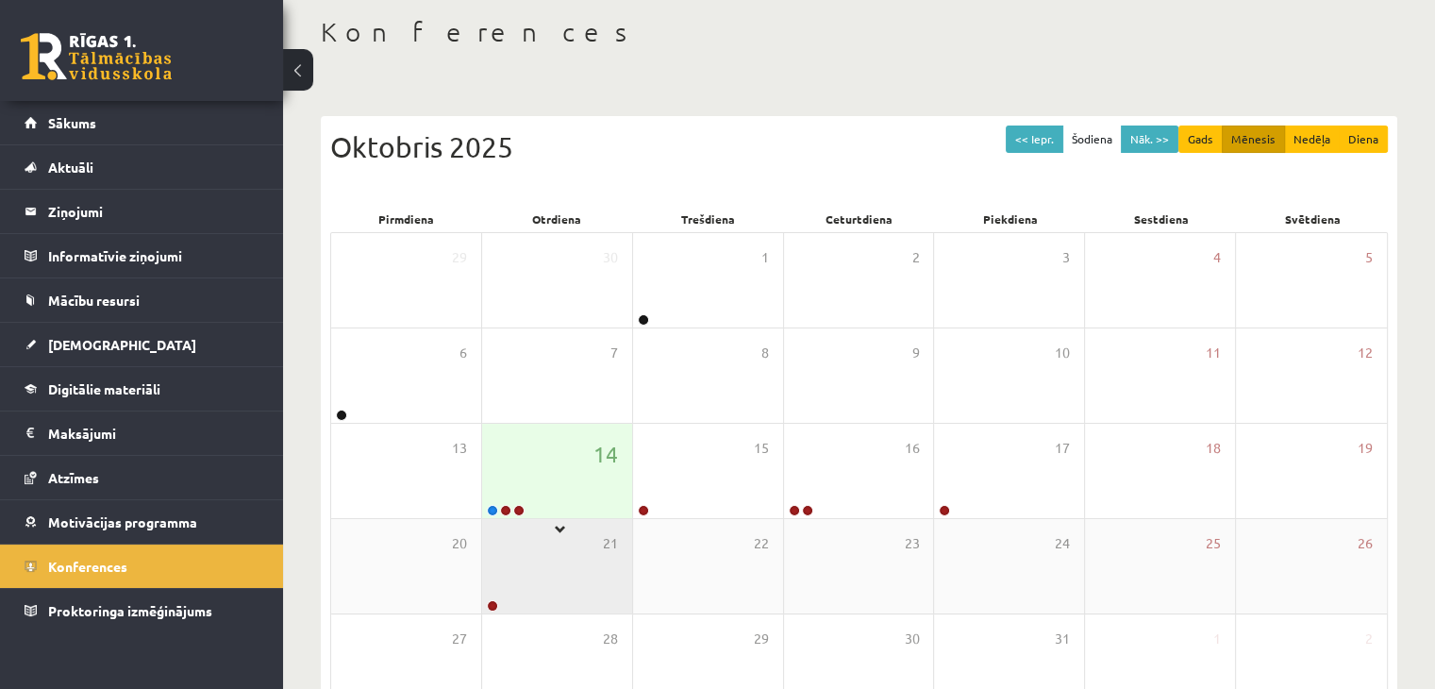
scroll to position [94, 0]
click at [491, 515] on div at bounding box center [504, 511] width 44 height 13
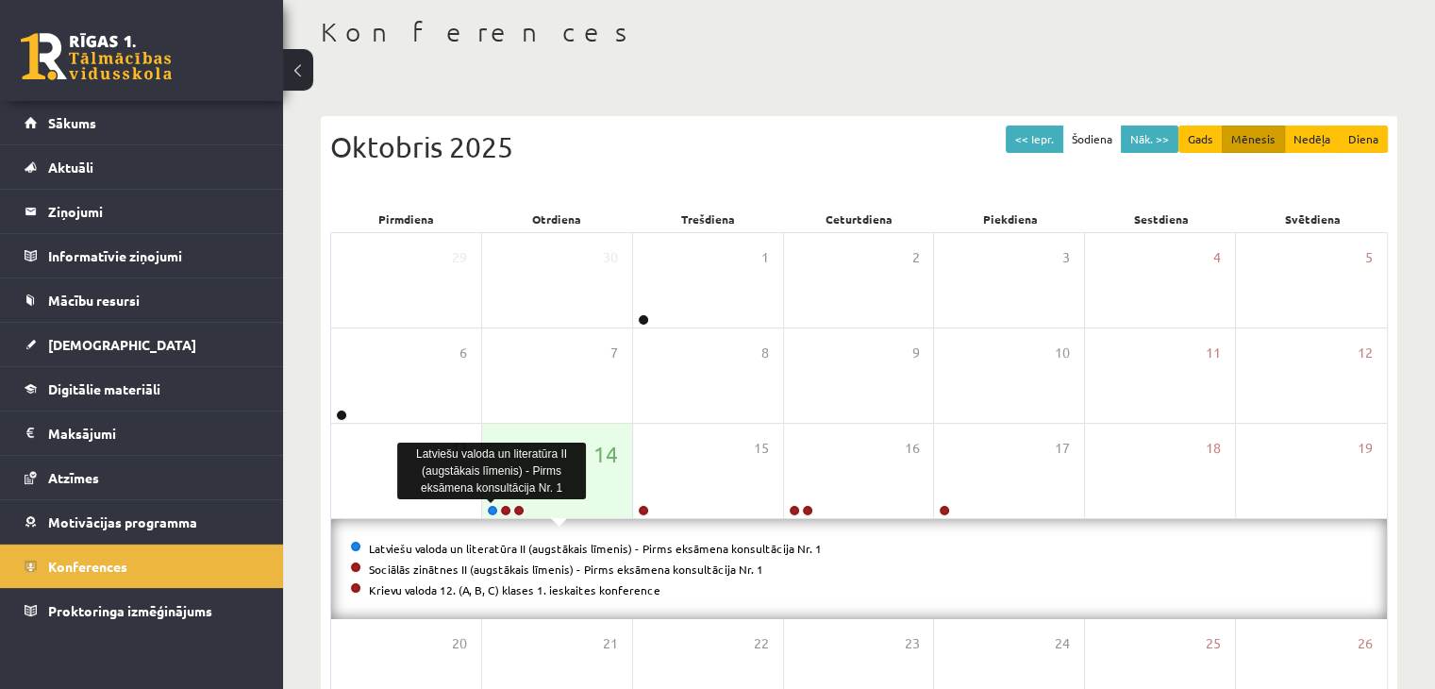
click at [491, 503] on div at bounding box center [491, 501] width 9 height 5
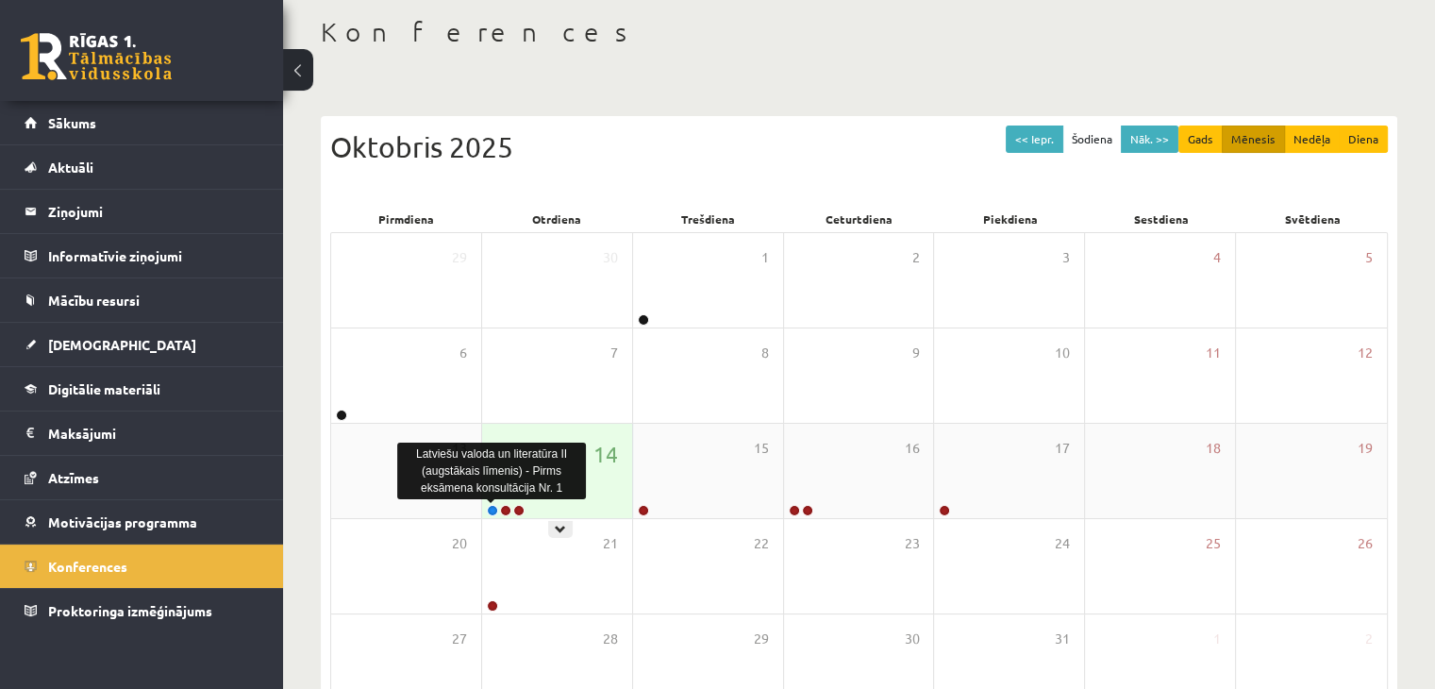
click at [493, 509] on link at bounding box center [492, 510] width 11 height 11
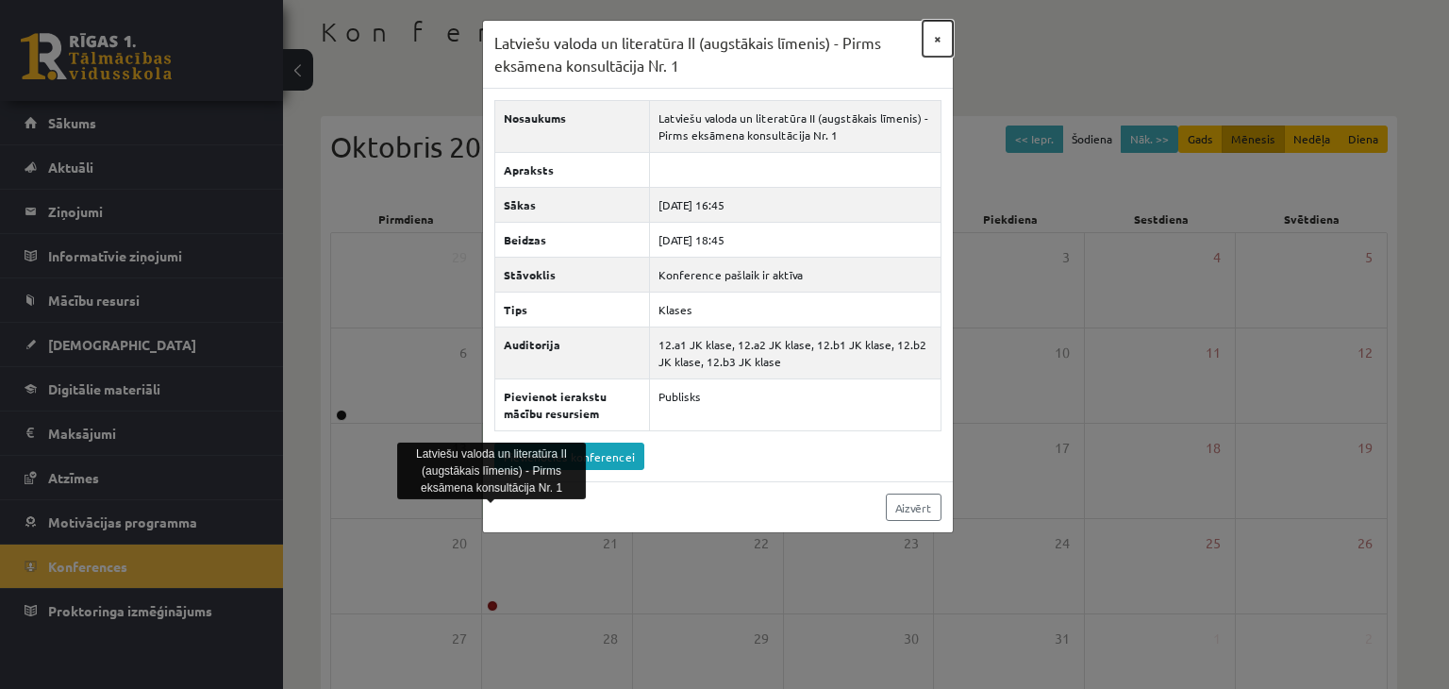
click at [948, 39] on button "×" at bounding box center [938, 39] width 30 height 36
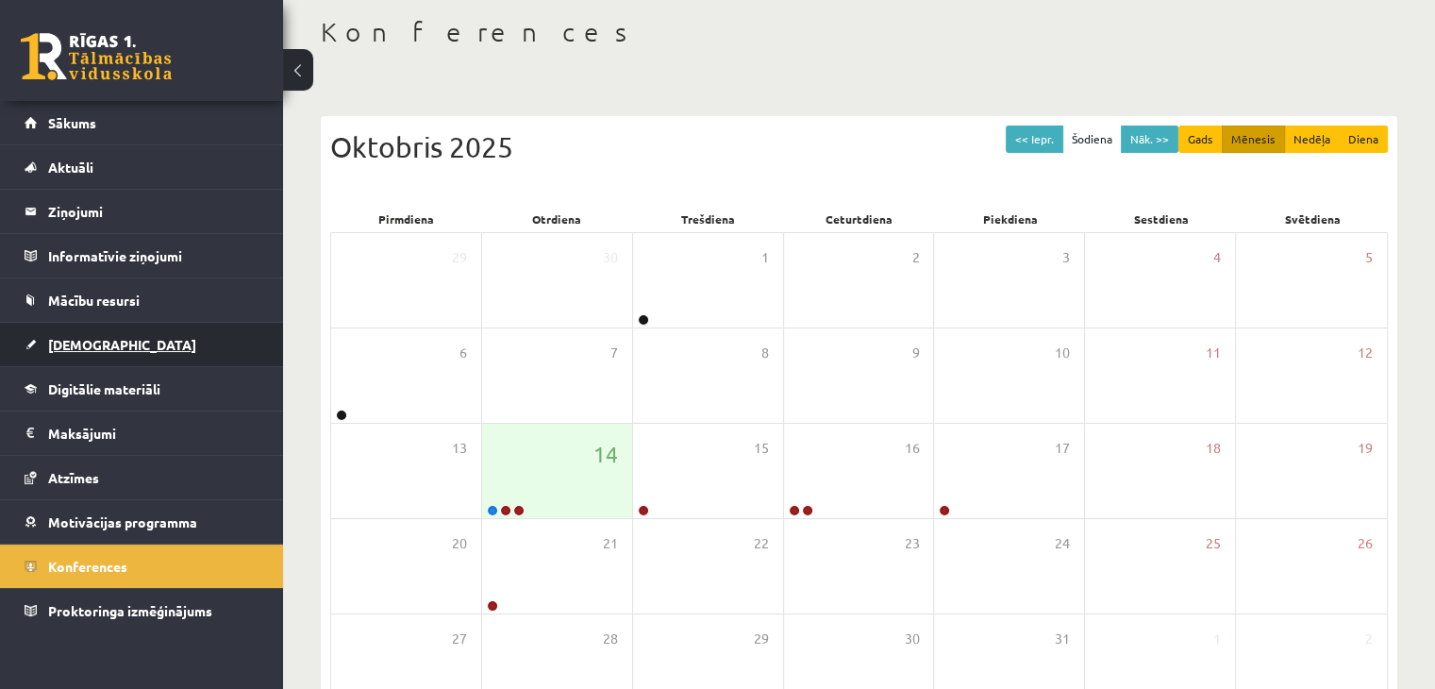
click at [151, 329] on link "[DEMOGRAPHIC_DATA]" at bounding box center [142, 344] width 235 height 43
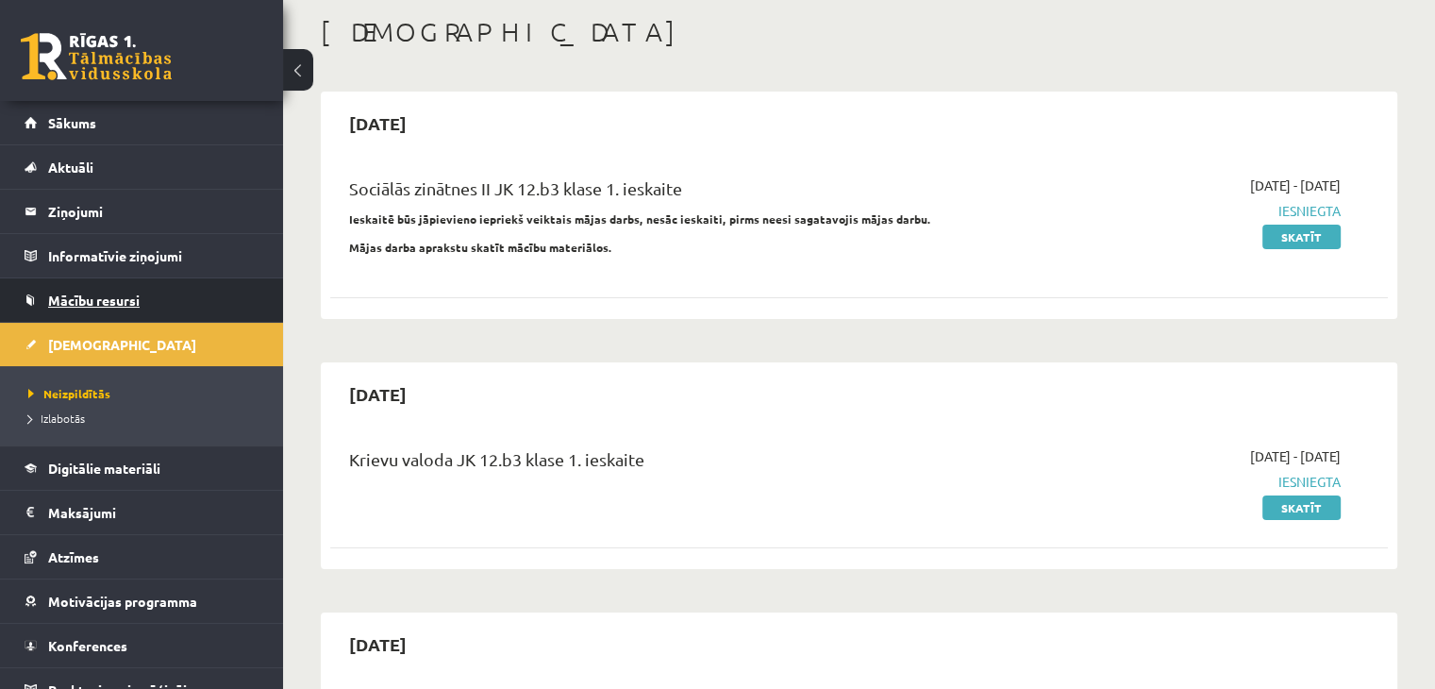
click at [132, 305] on span "Mācību resursi" at bounding box center [94, 300] width 92 height 17
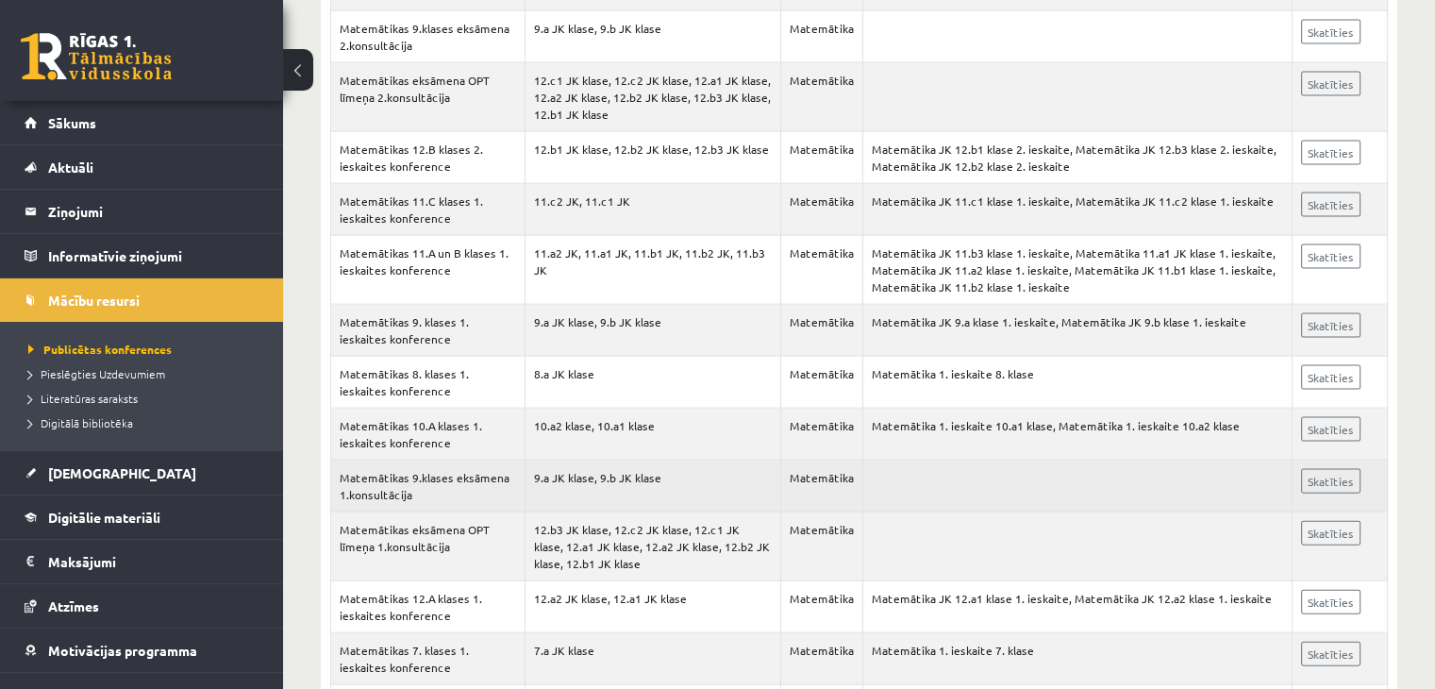
scroll to position [4020, 0]
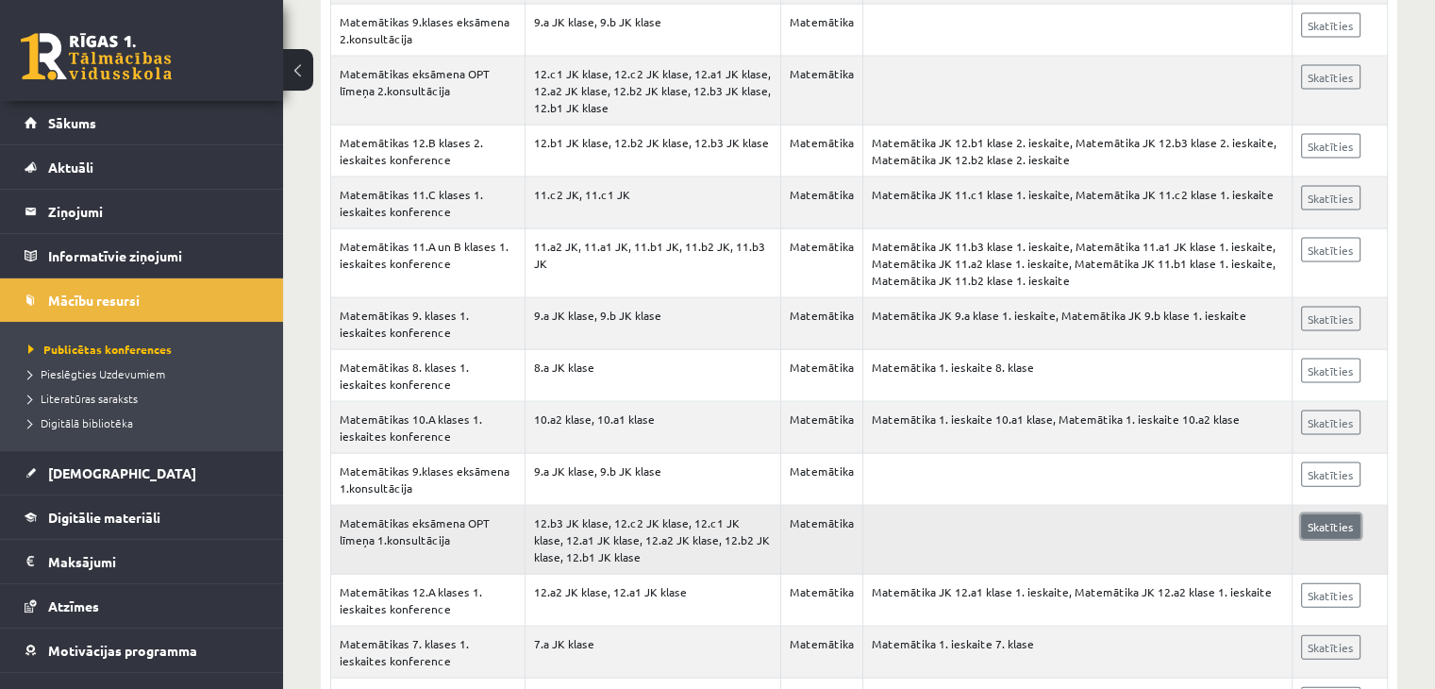
click at [1344, 514] on link "Skatīties" at bounding box center [1330, 526] width 59 height 25
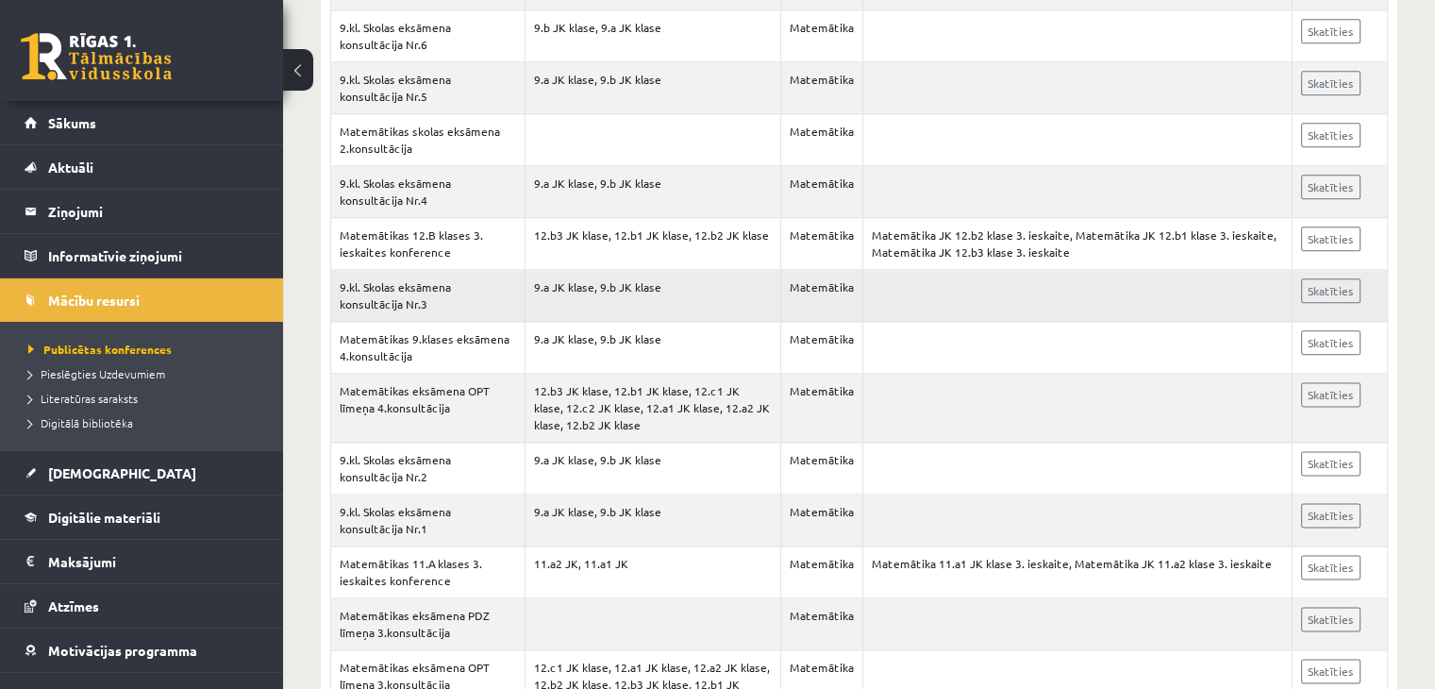
scroll to position [2227, 0]
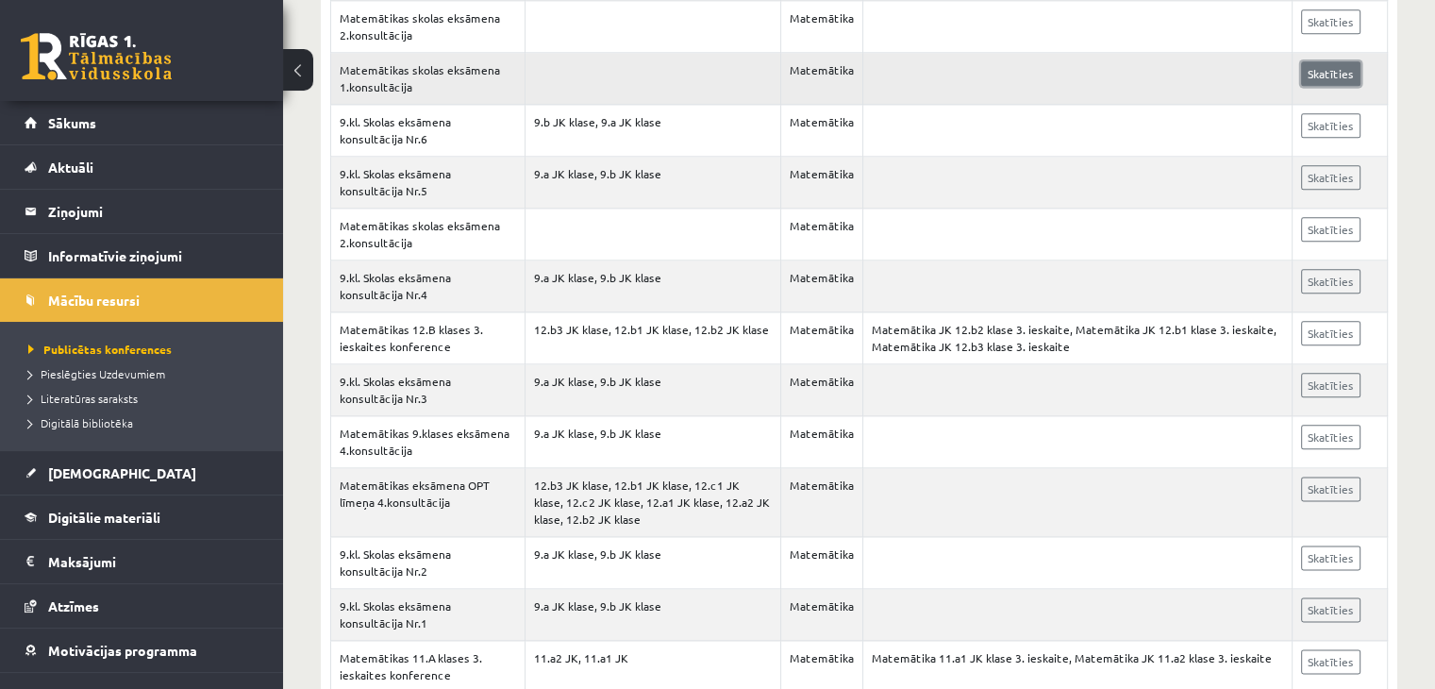
click at [1308, 69] on link "Skatīties" at bounding box center [1330, 73] width 59 height 25
click at [105, 12] on div "0 Dāvanas 1445 mP 420 xp" at bounding box center [141, 50] width 283 height 101
click at [132, 34] on link at bounding box center [96, 56] width 151 height 47
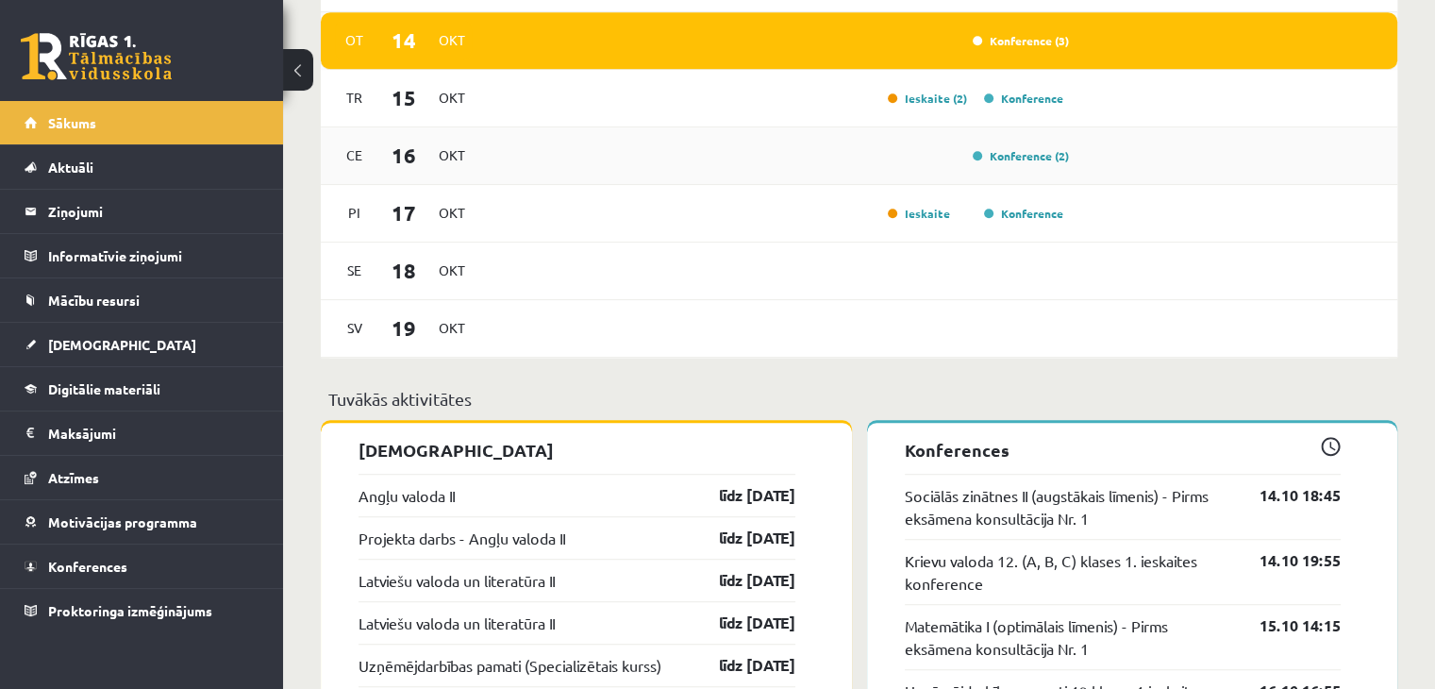
scroll to position [1038, 0]
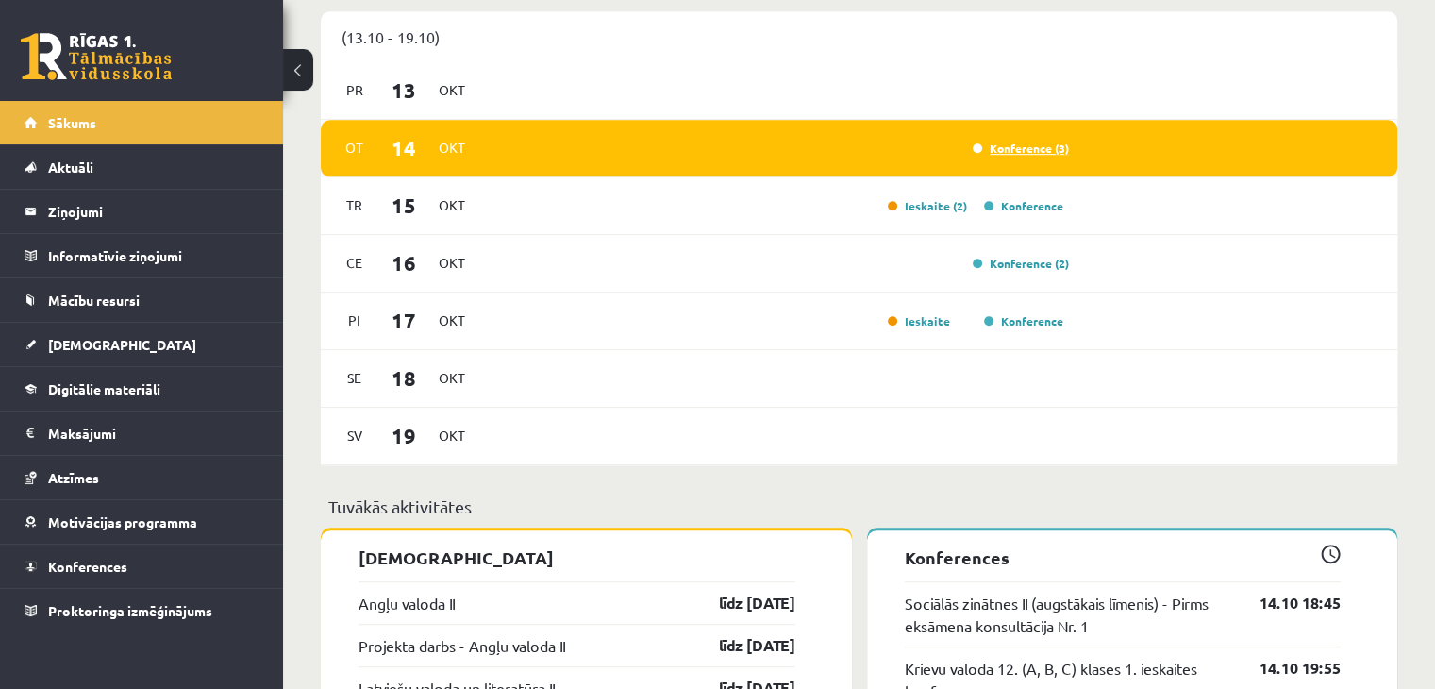
click at [1023, 142] on link "Konference (3)" at bounding box center [1021, 148] width 96 height 15
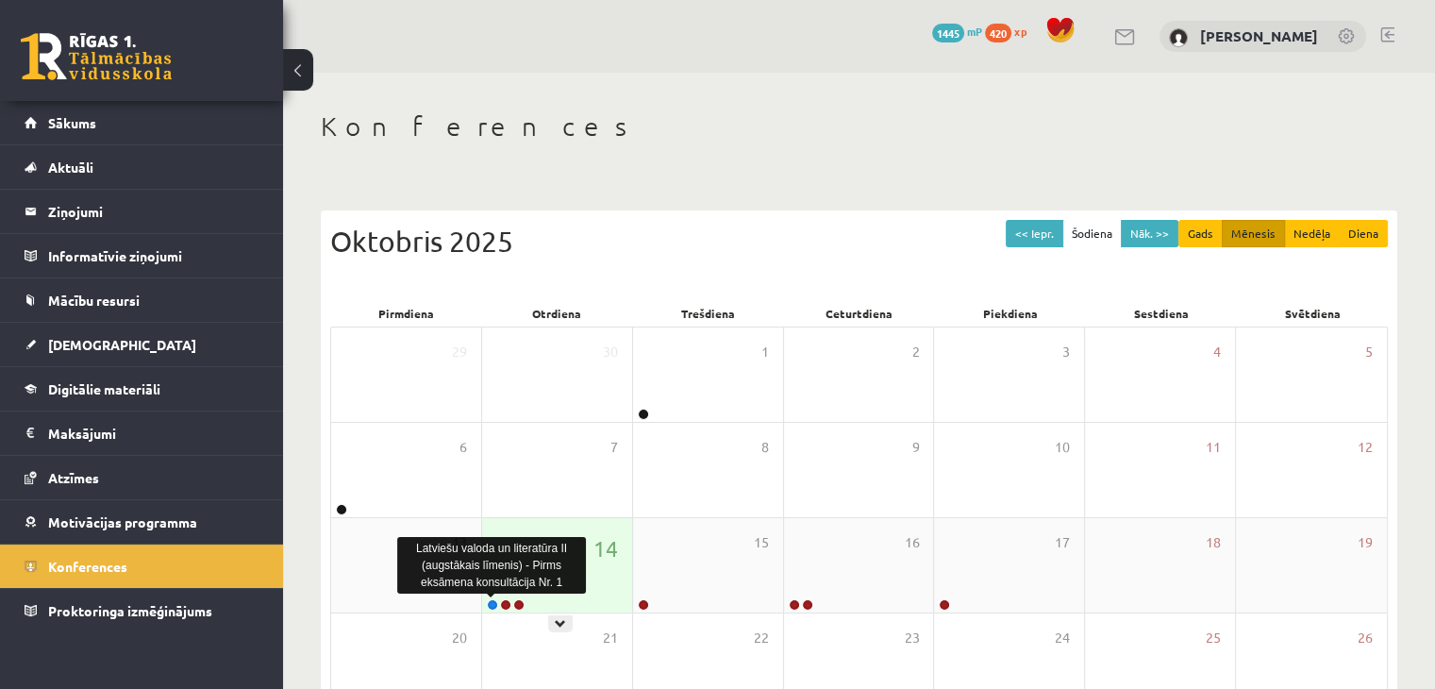
click at [495, 600] on link at bounding box center [492, 604] width 11 height 11
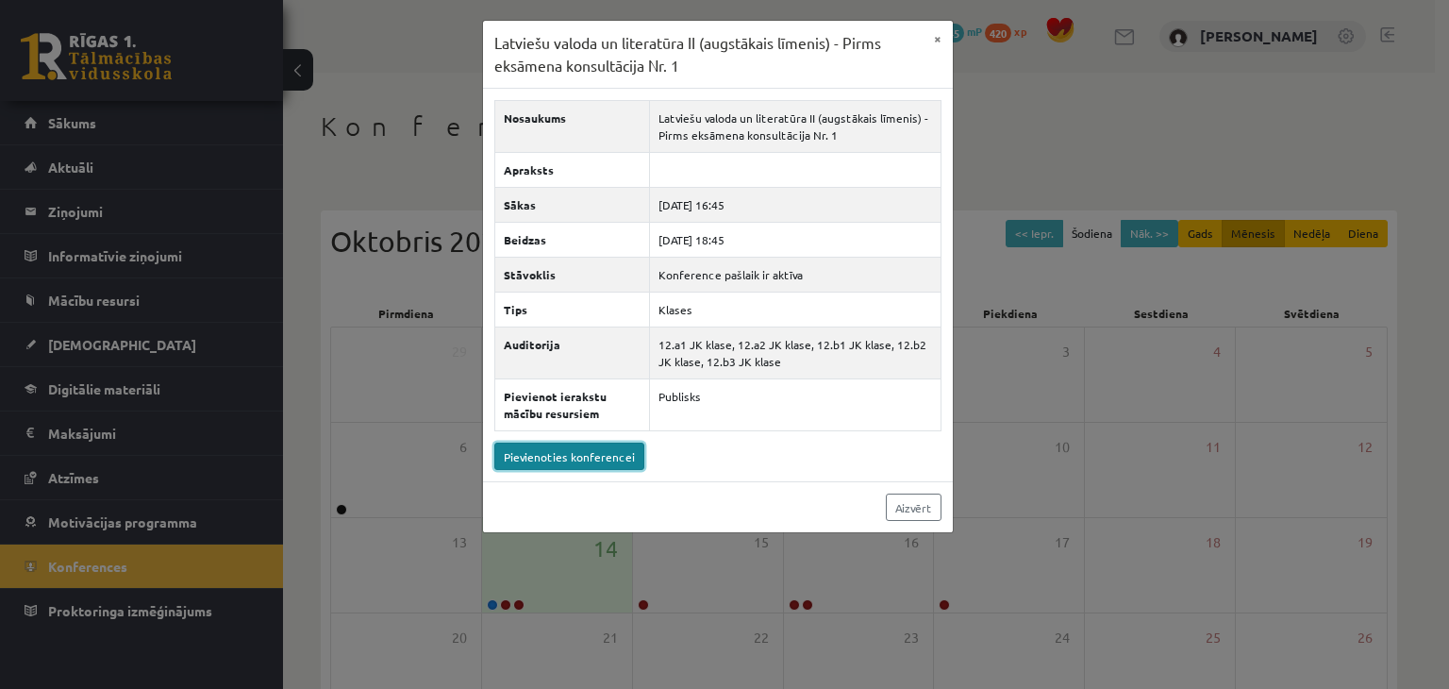
click at [578, 453] on link "Pievienoties konferencei" at bounding box center [569, 456] width 150 height 27
click at [925, 503] on link "Aizvērt" at bounding box center [914, 506] width 56 height 27
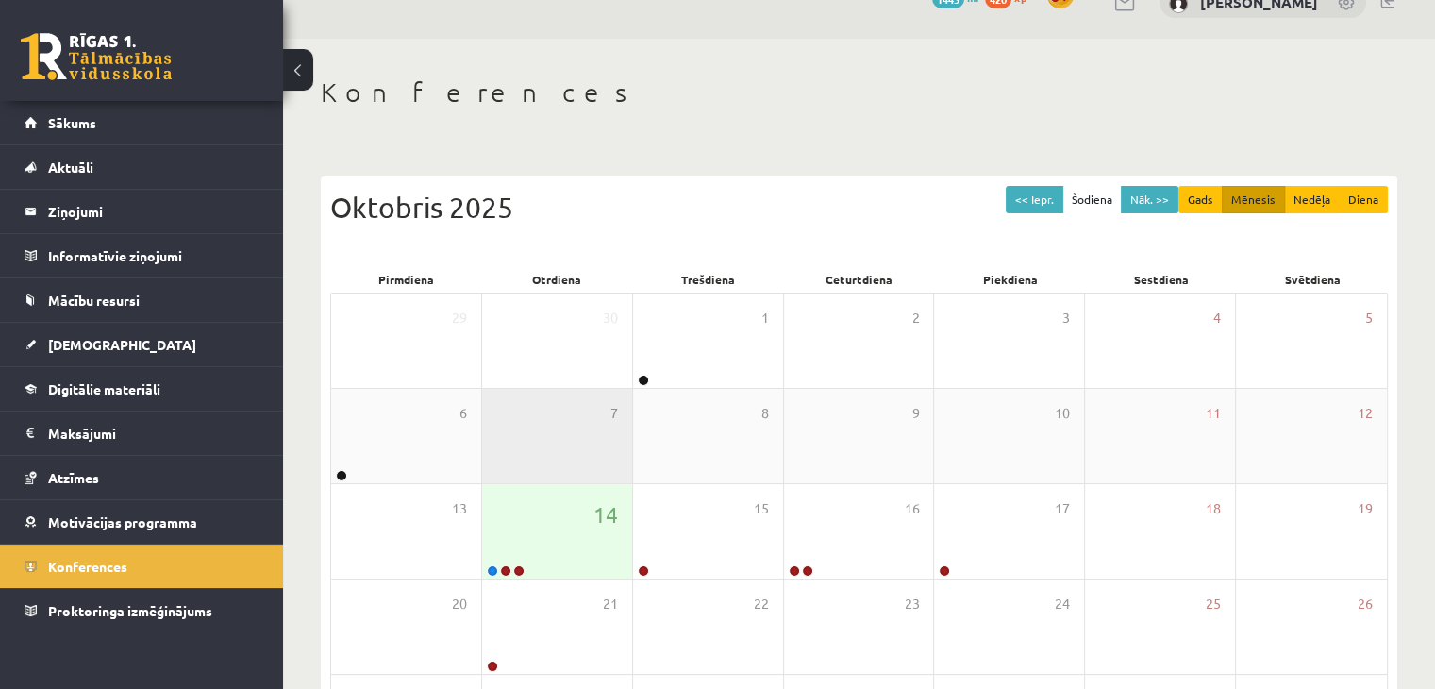
scroll to position [94, 0]
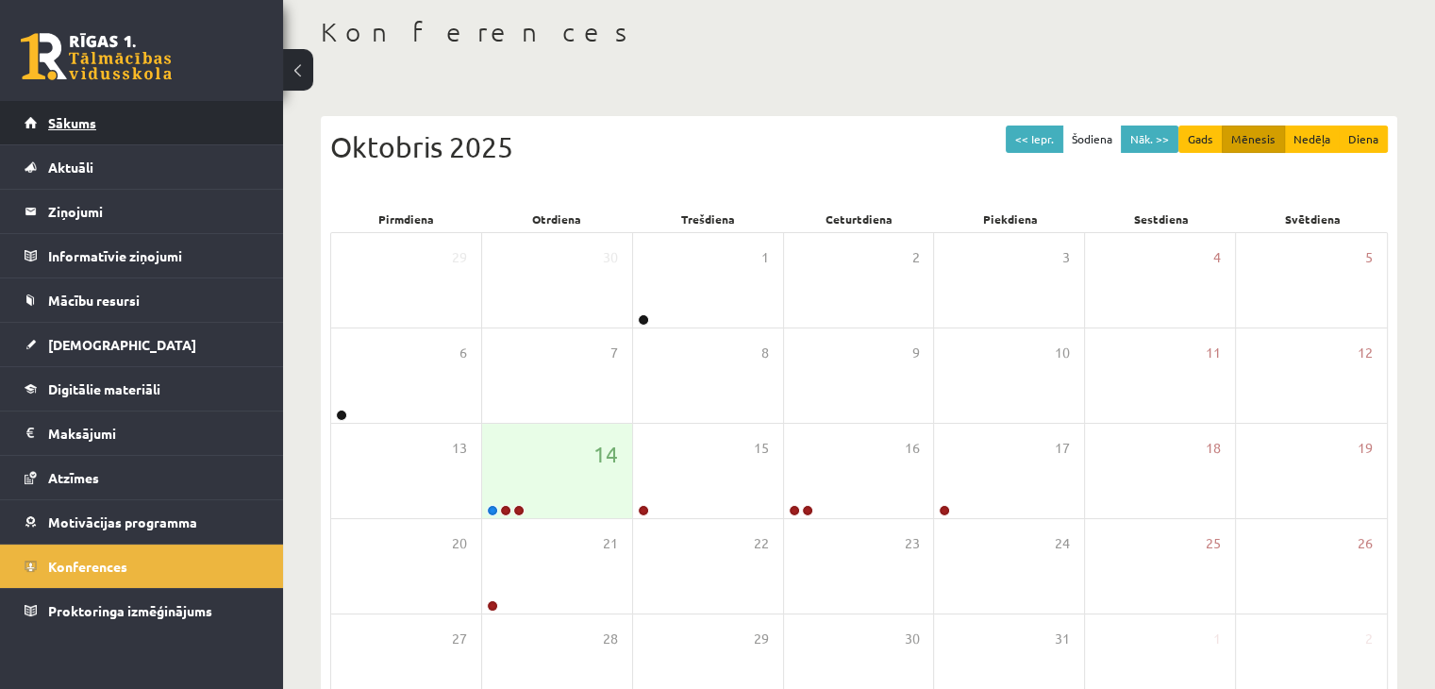
click at [102, 125] on link "Sākums" at bounding box center [142, 122] width 235 height 43
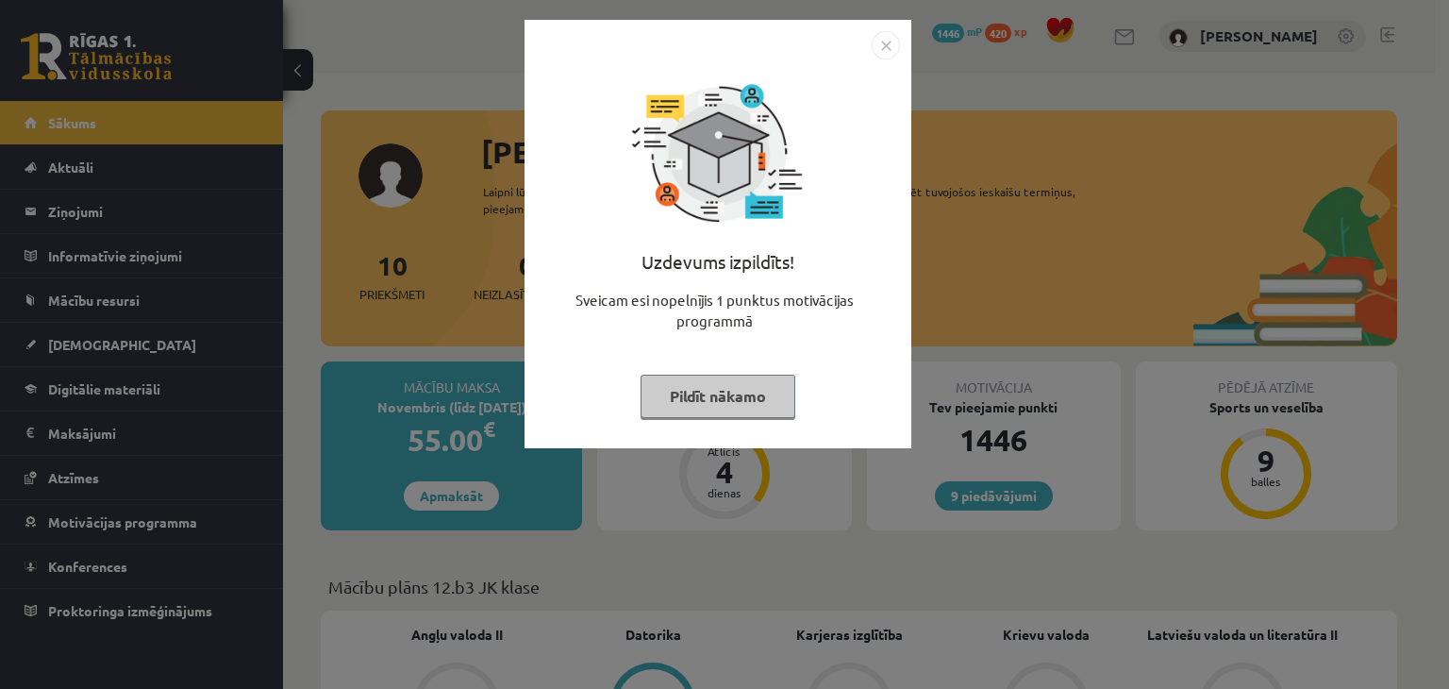
click at [705, 395] on button "Pildīt nākamo" at bounding box center [718, 396] width 155 height 43
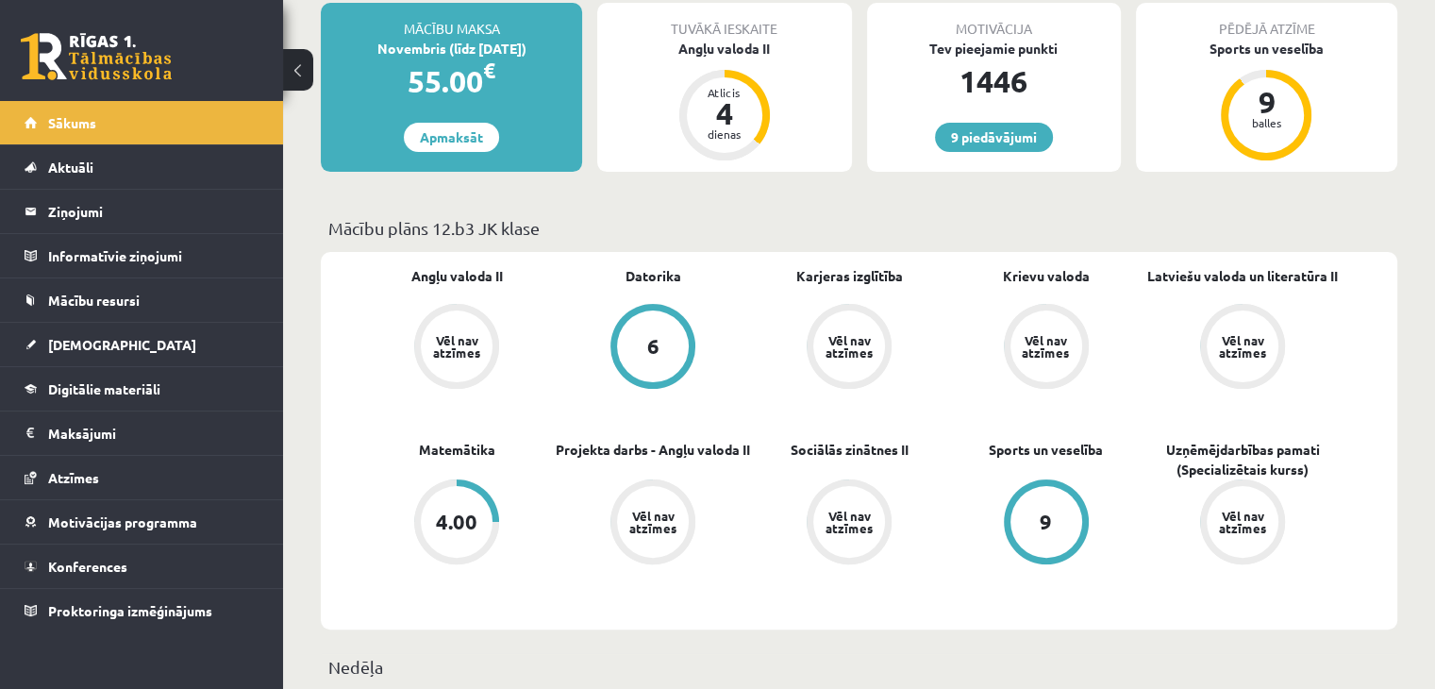
scroll to position [377, 0]
